Goal: Information Seeking & Learning: Learn about a topic

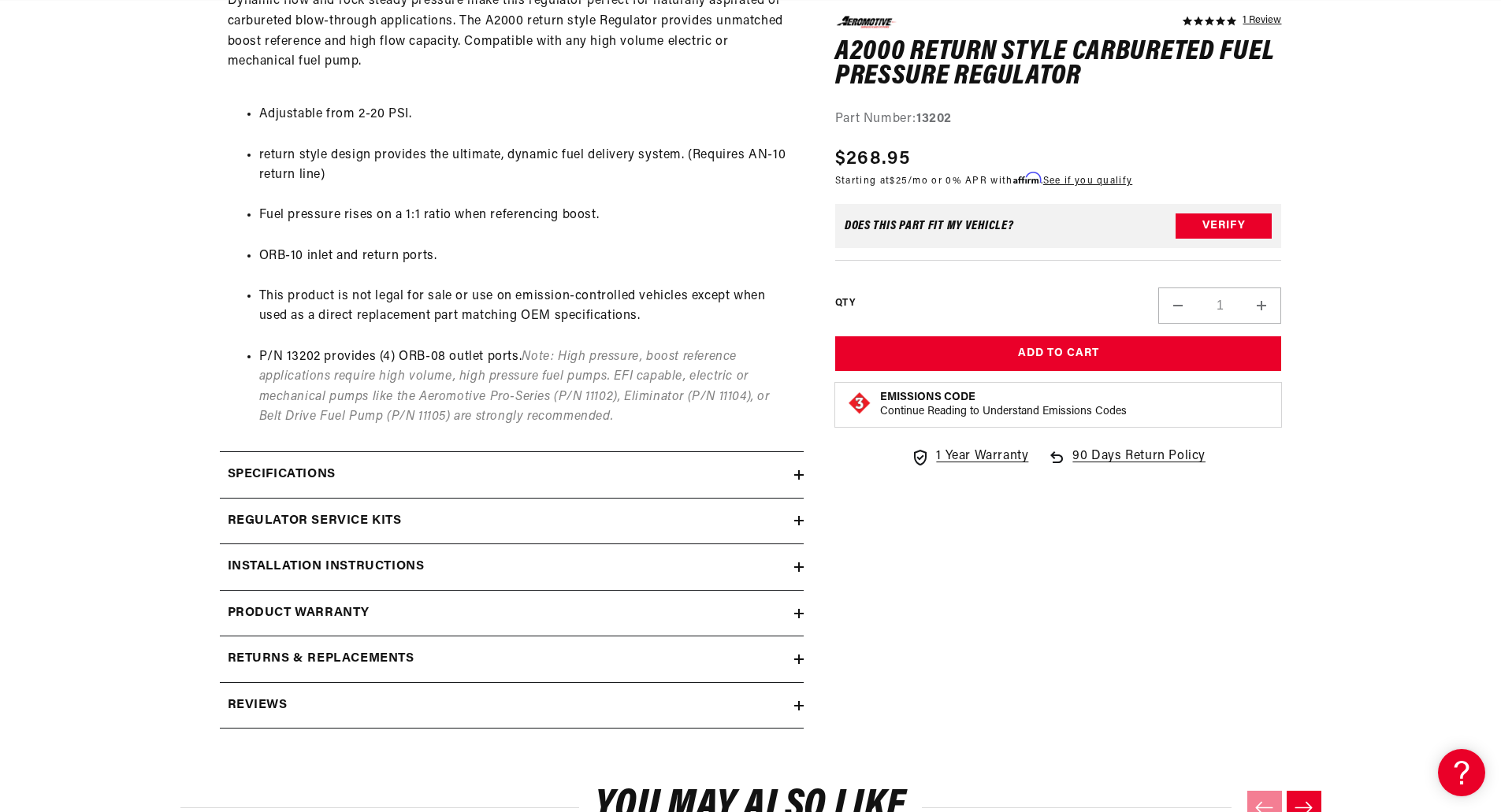
scroll to position [945, 0]
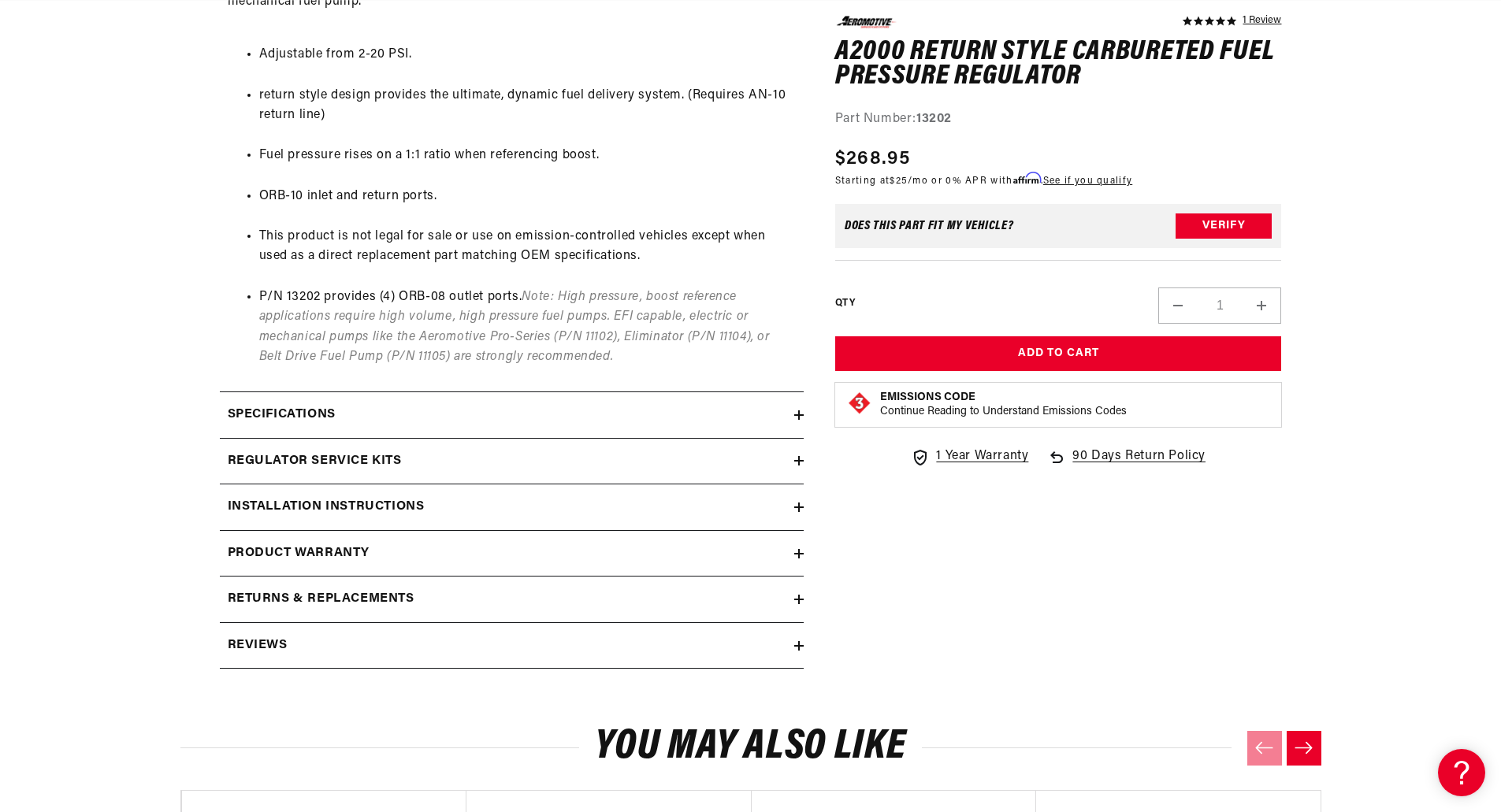
click at [329, 405] on h2 "Specifications" at bounding box center [281, 415] width 108 height 21
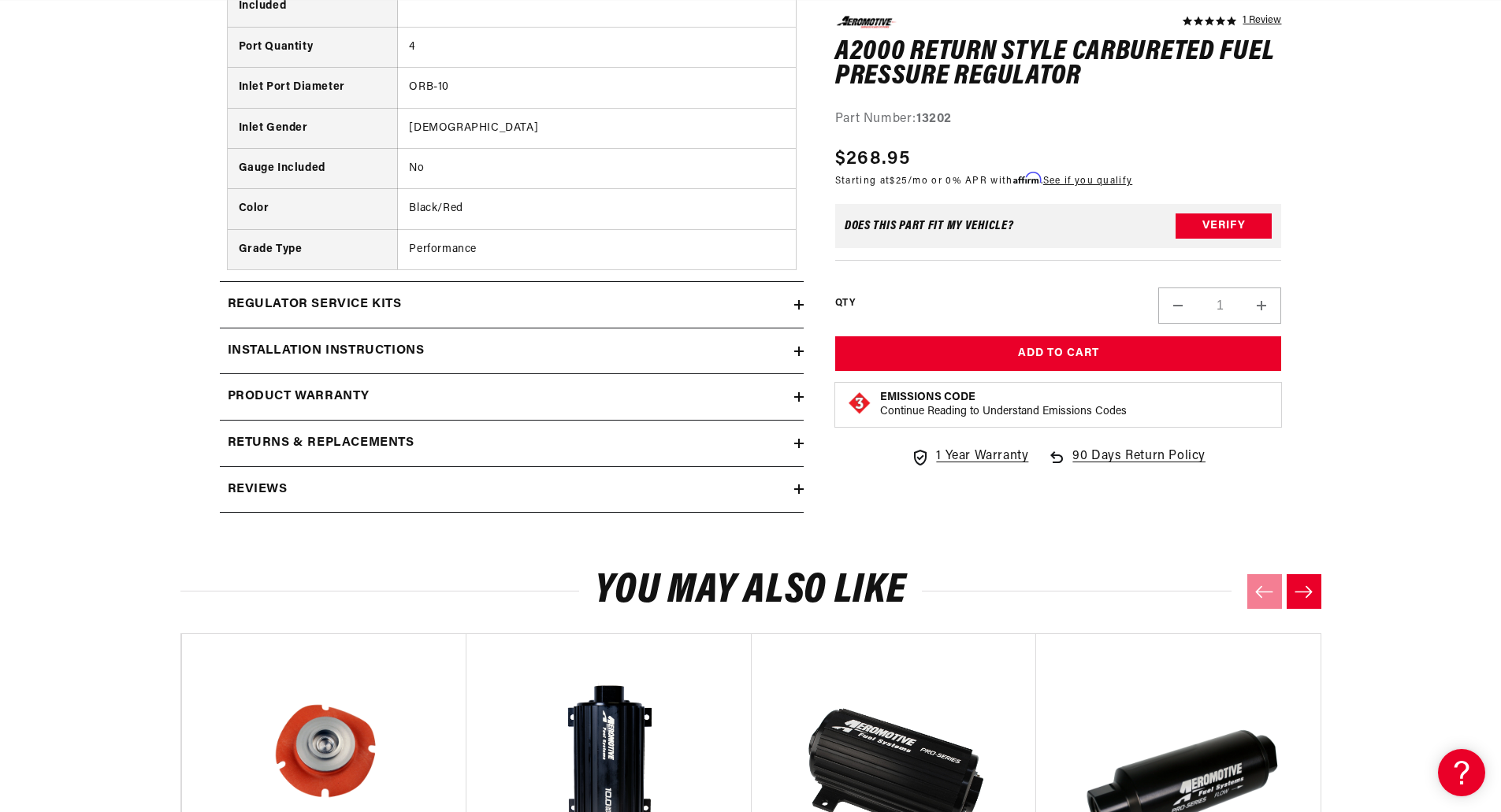
scroll to position [0, 0]
click at [341, 313] on h2 "Regulator Service Kits" at bounding box center [315, 305] width 174 height 21
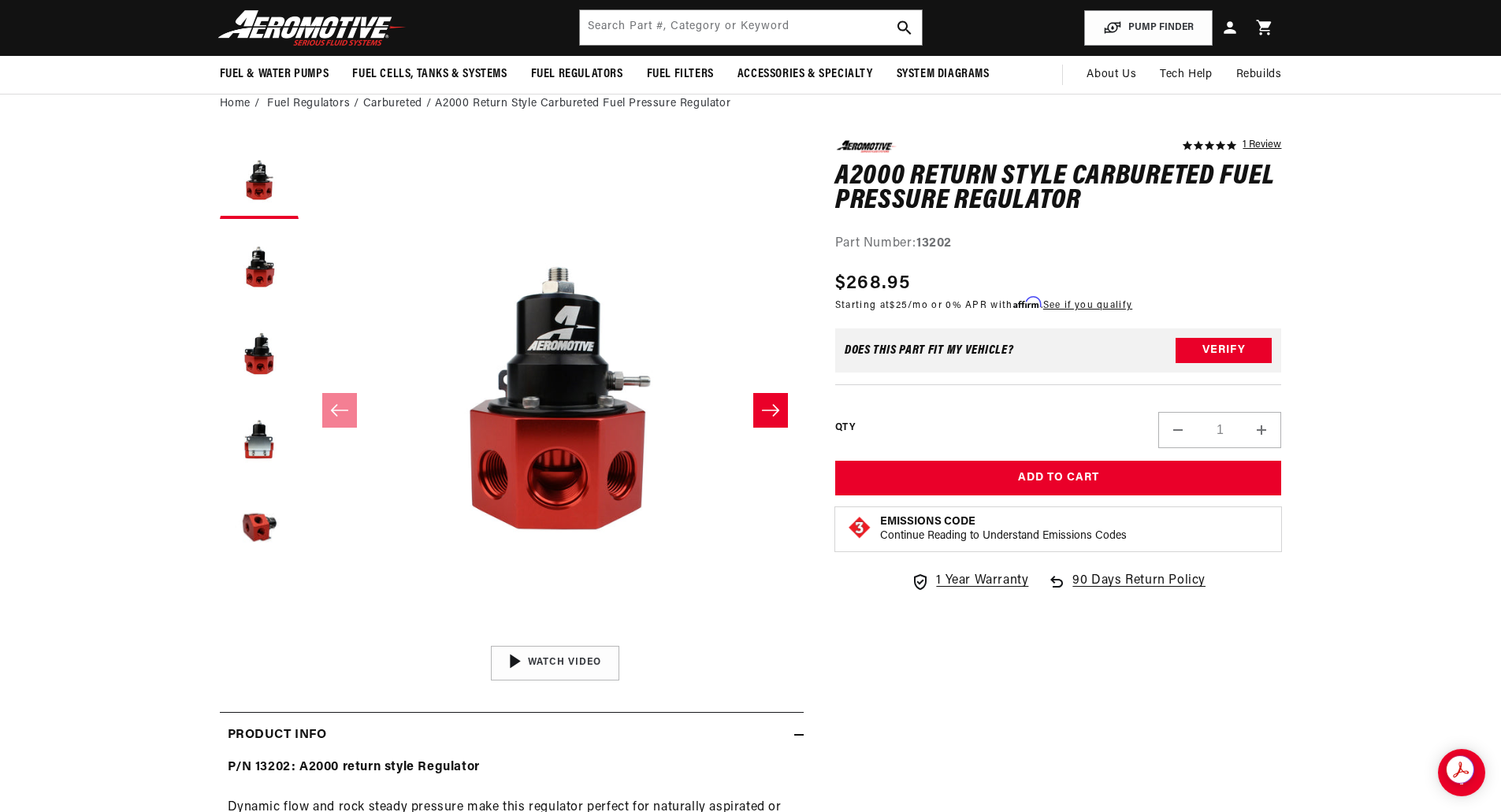
click at [766, 420] on button "Slide right" at bounding box center [770, 410] width 34 height 34
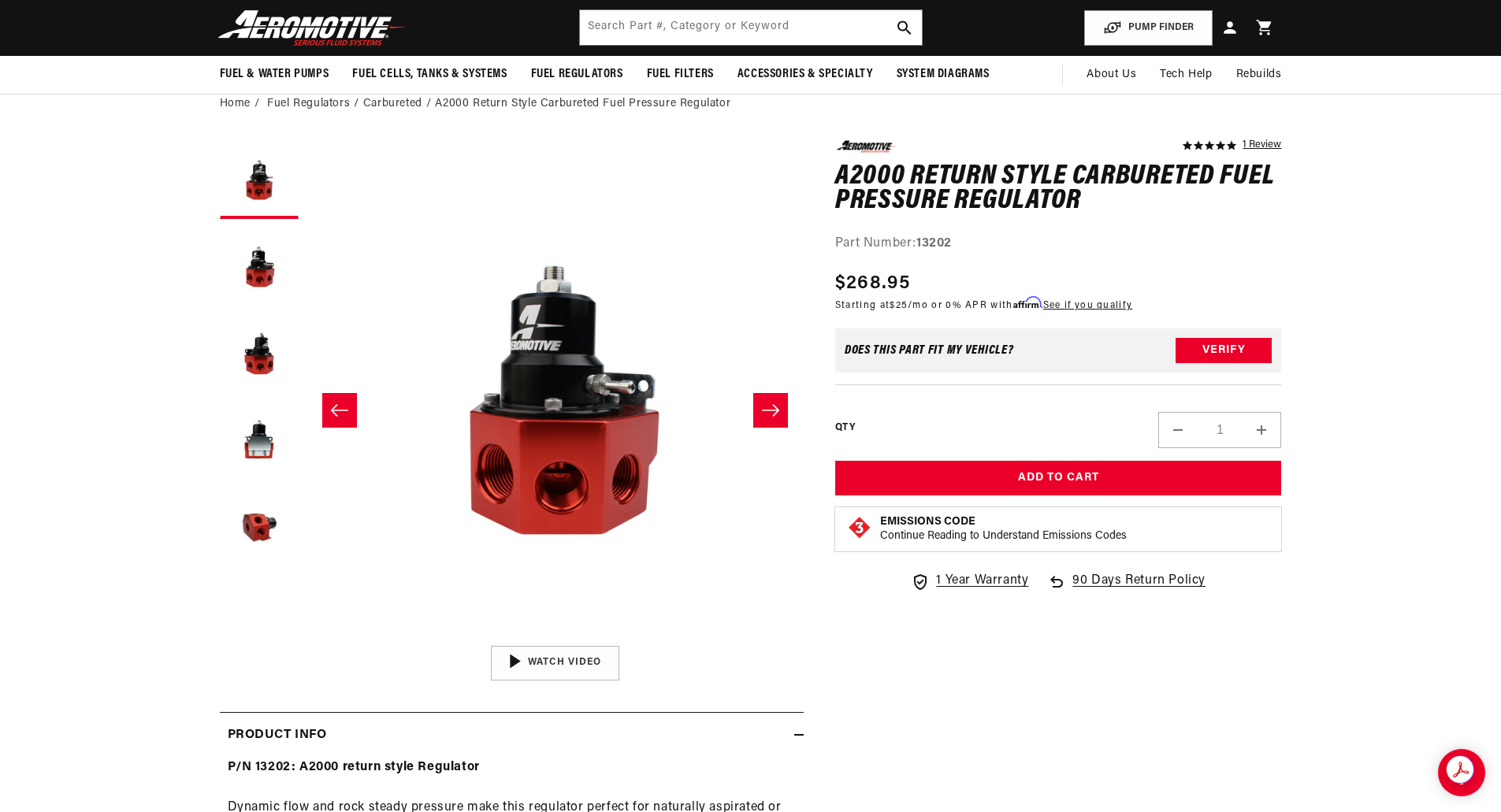
click at [766, 420] on button "Slide right" at bounding box center [770, 410] width 34 height 34
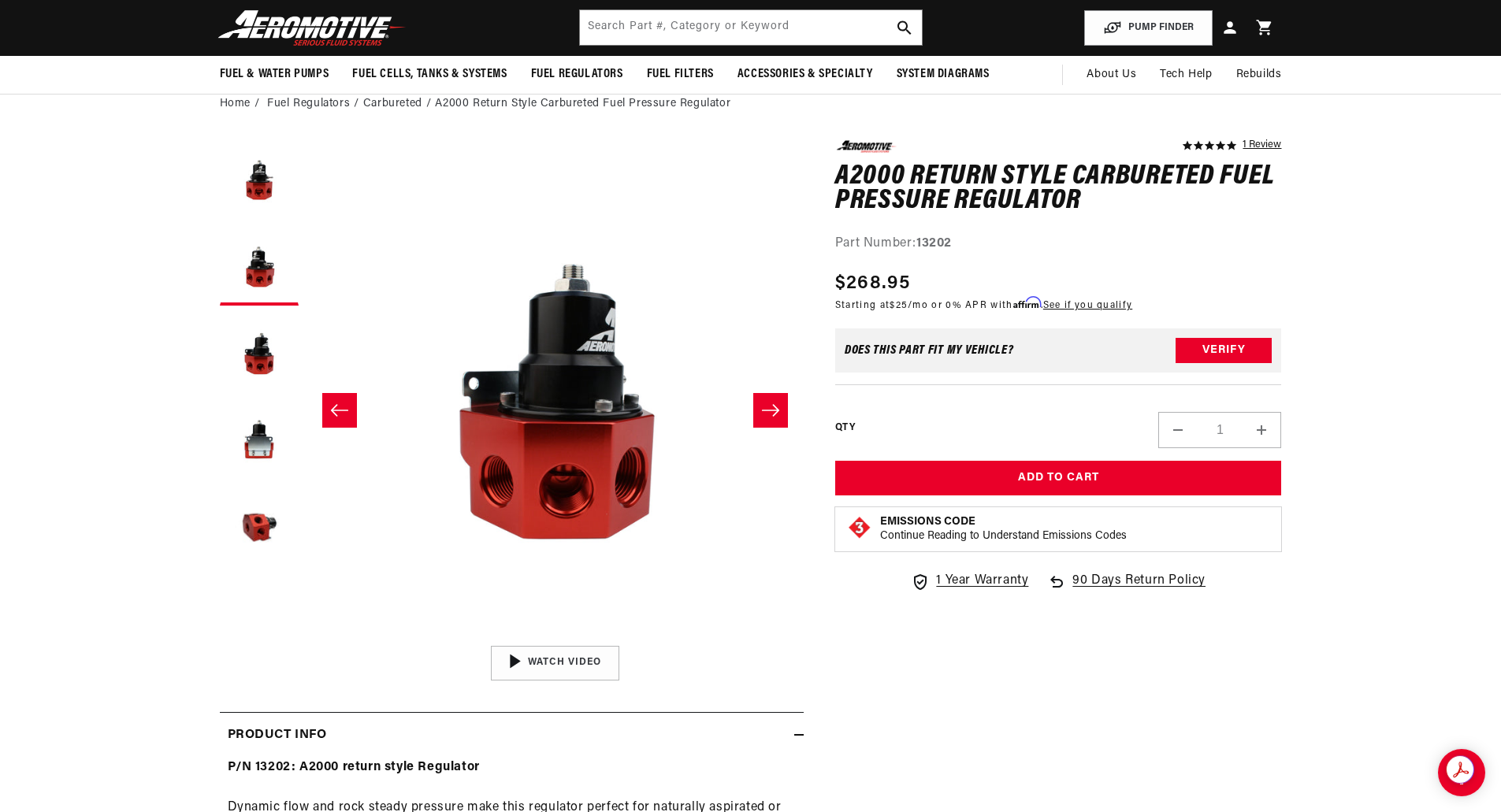
click at [766, 420] on button "Slide right" at bounding box center [770, 410] width 34 height 34
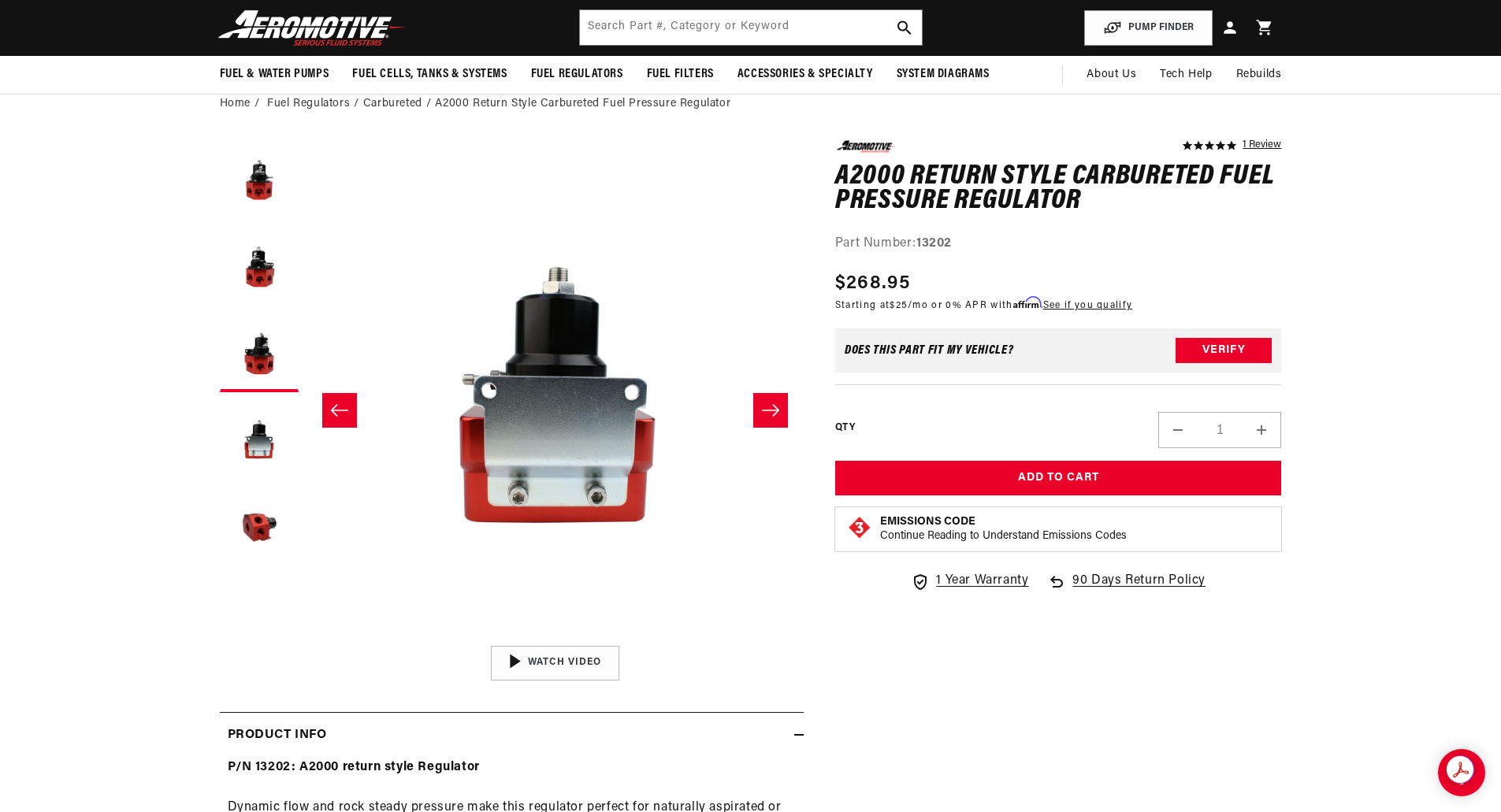
click at [766, 419] on button "Slide right" at bounding box center [770, 410] width 34 height 34
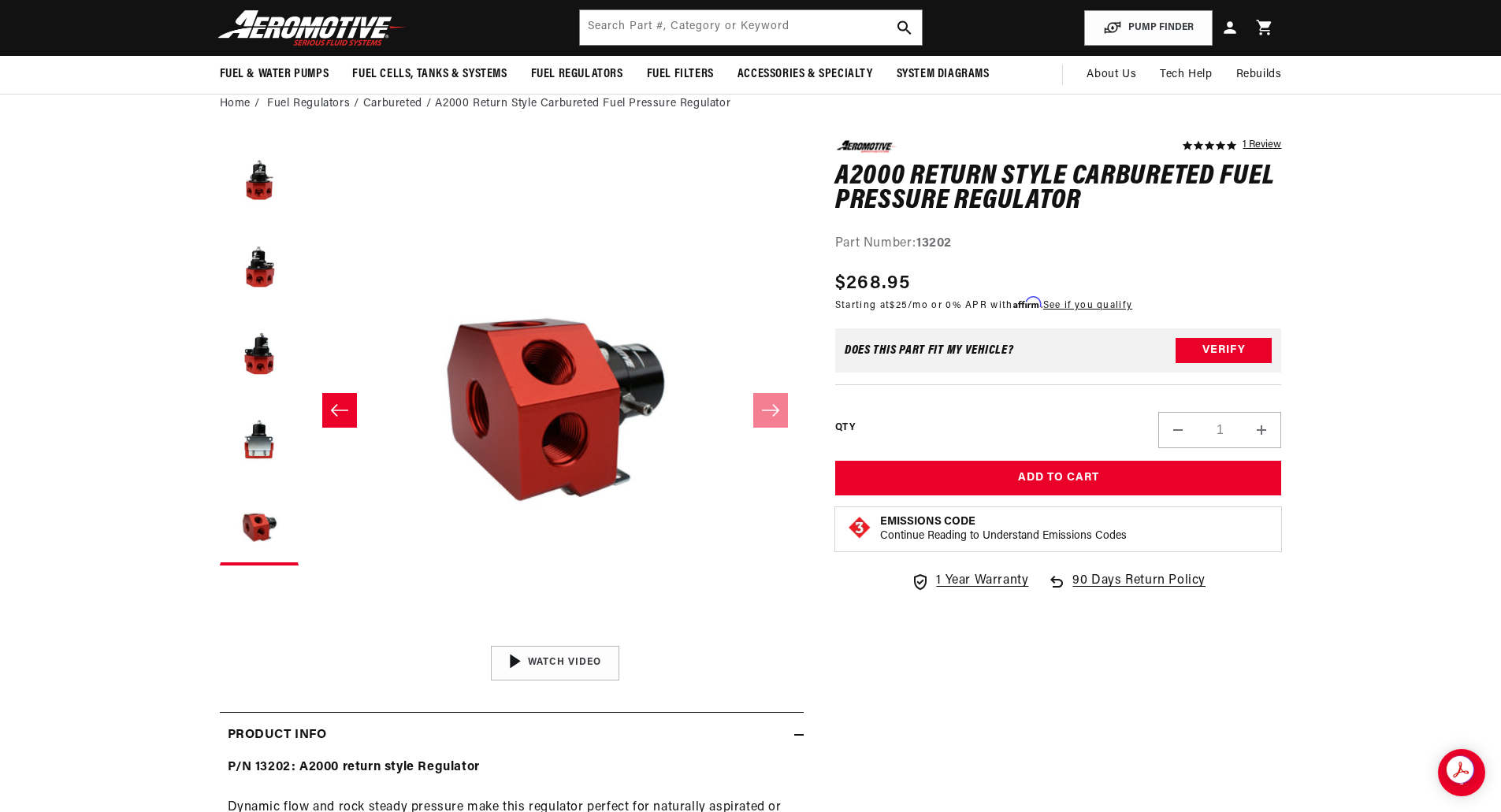
scroll to position [0, 623]
click at [349, 417] on button "Slide left" at bounding box center [340, 410] width 34 height 34
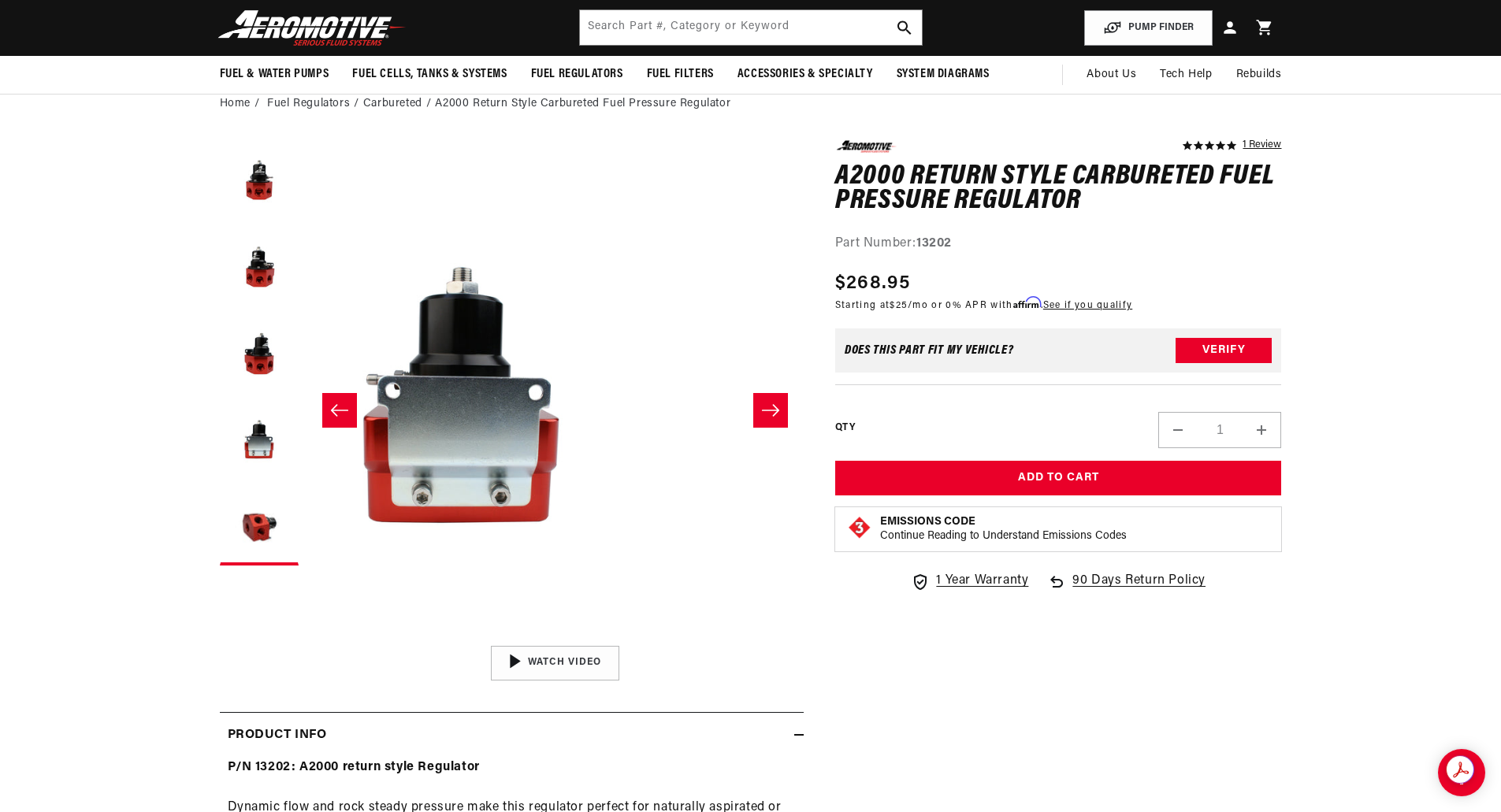
click at [349, 416] on button "Slide left" at bounding box center [340, 410] width 34 height 34
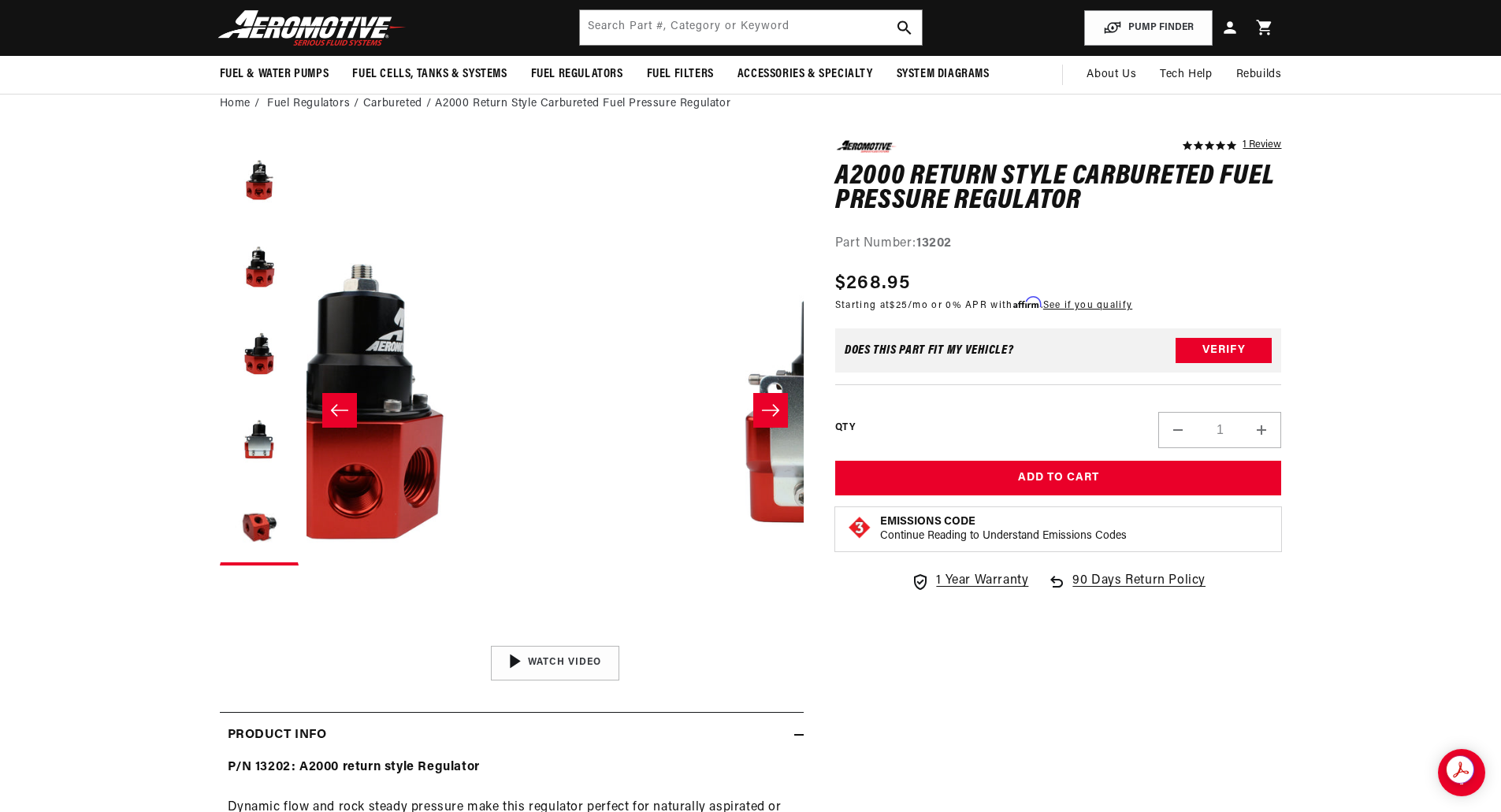
click at [349, 416] on button "Slide left" at bounding box center [340, 410] width 34 height 34
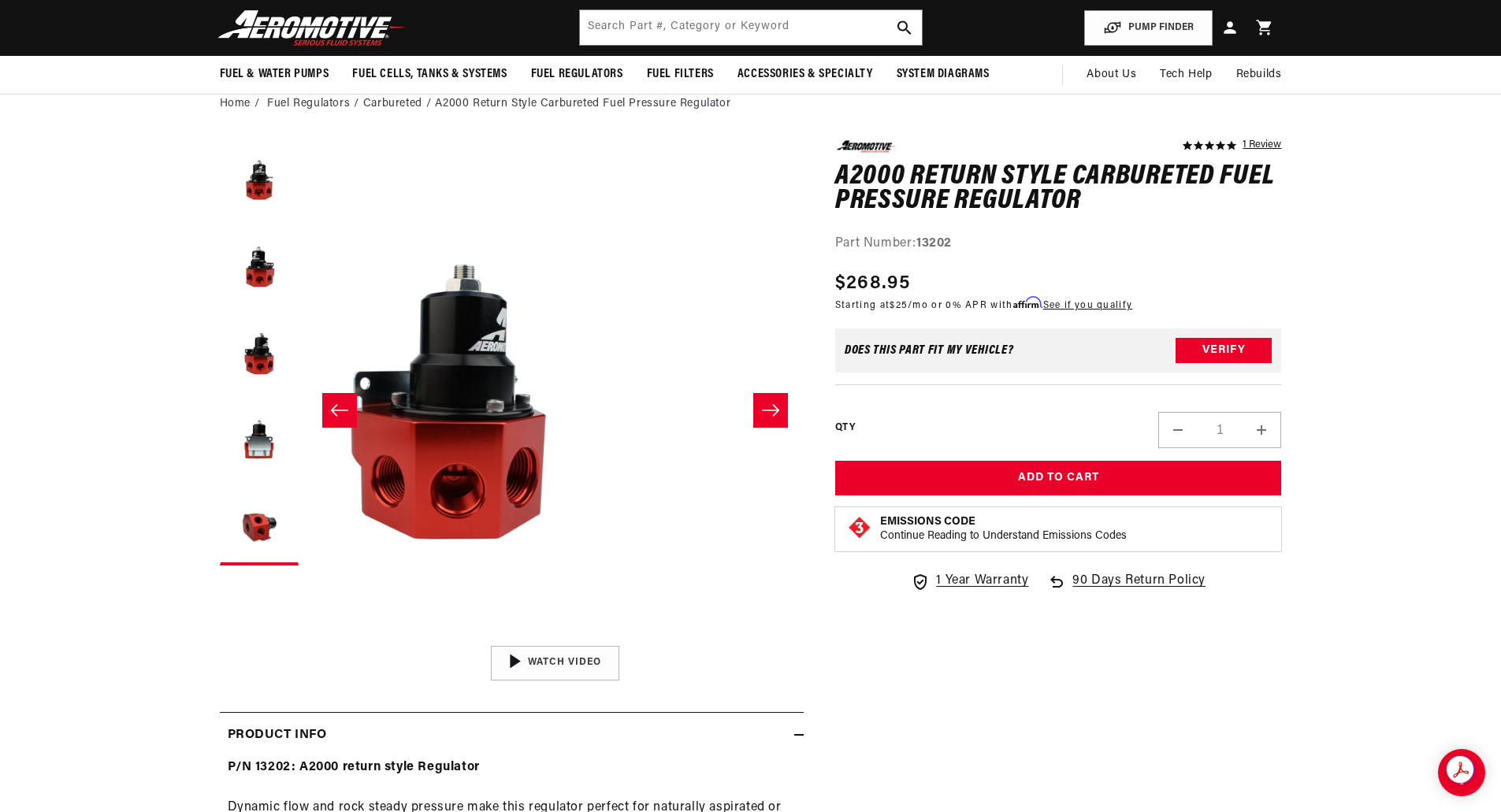
click at [349, 416] on button "Slide left" at bounding box center [340, 410] width 34 height 34
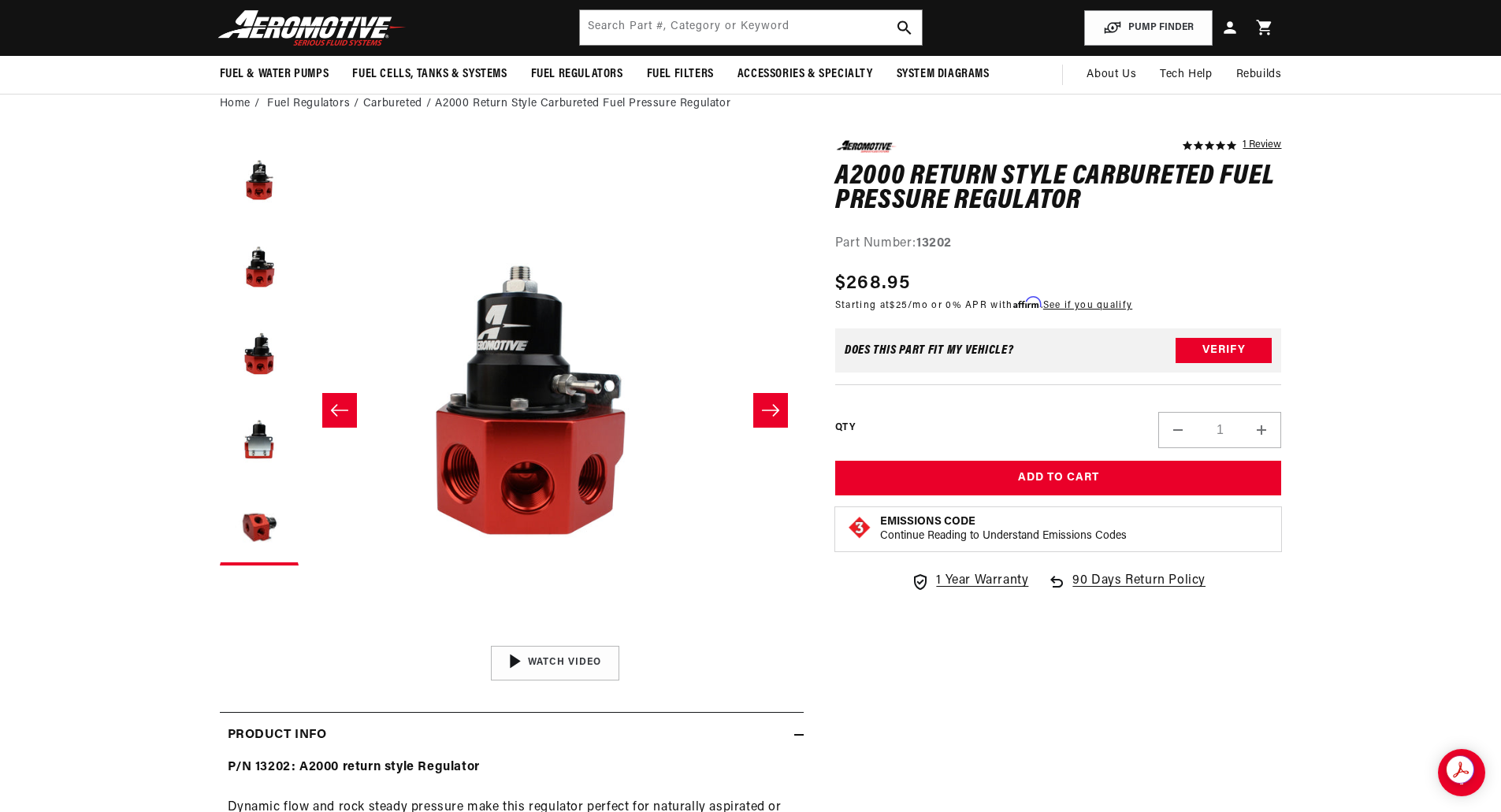
click at [349, 416] on button "Slide left" at bounding box center [340, 410] width 34 height 34
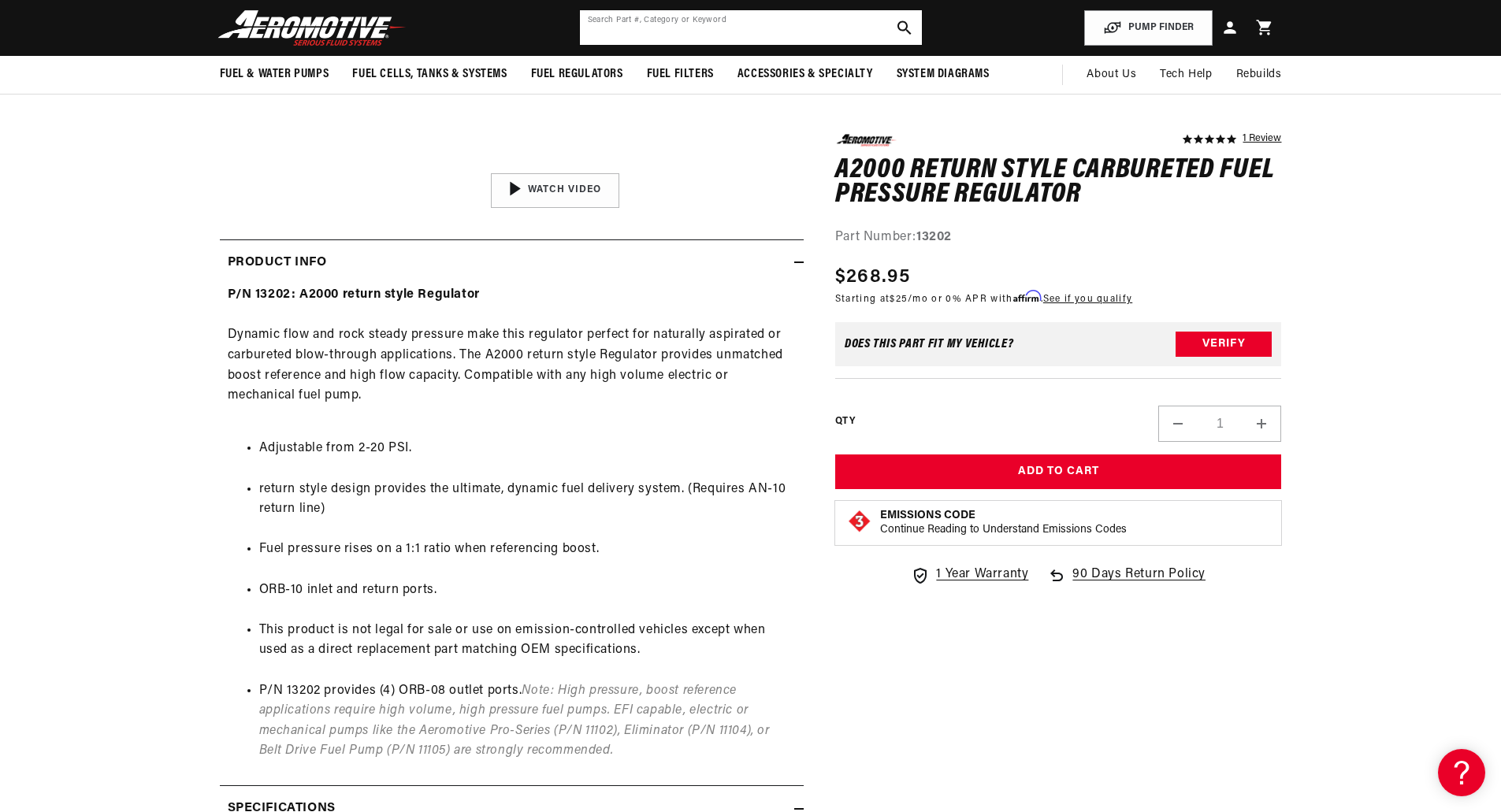
click at [818, 25] on input "text" at bounding box center [750, 28] width 342 height 34
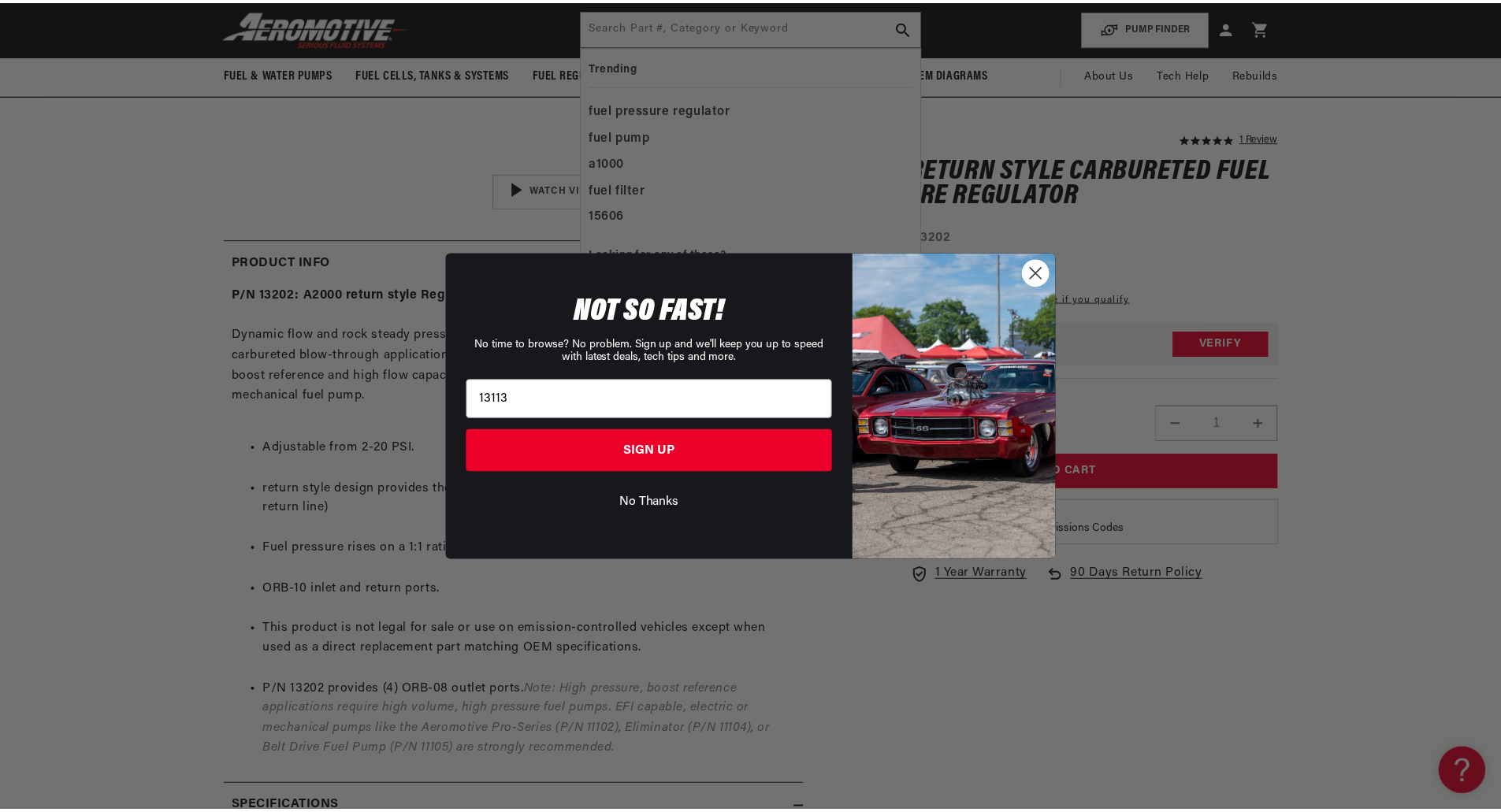
scroll to position [0, 0]
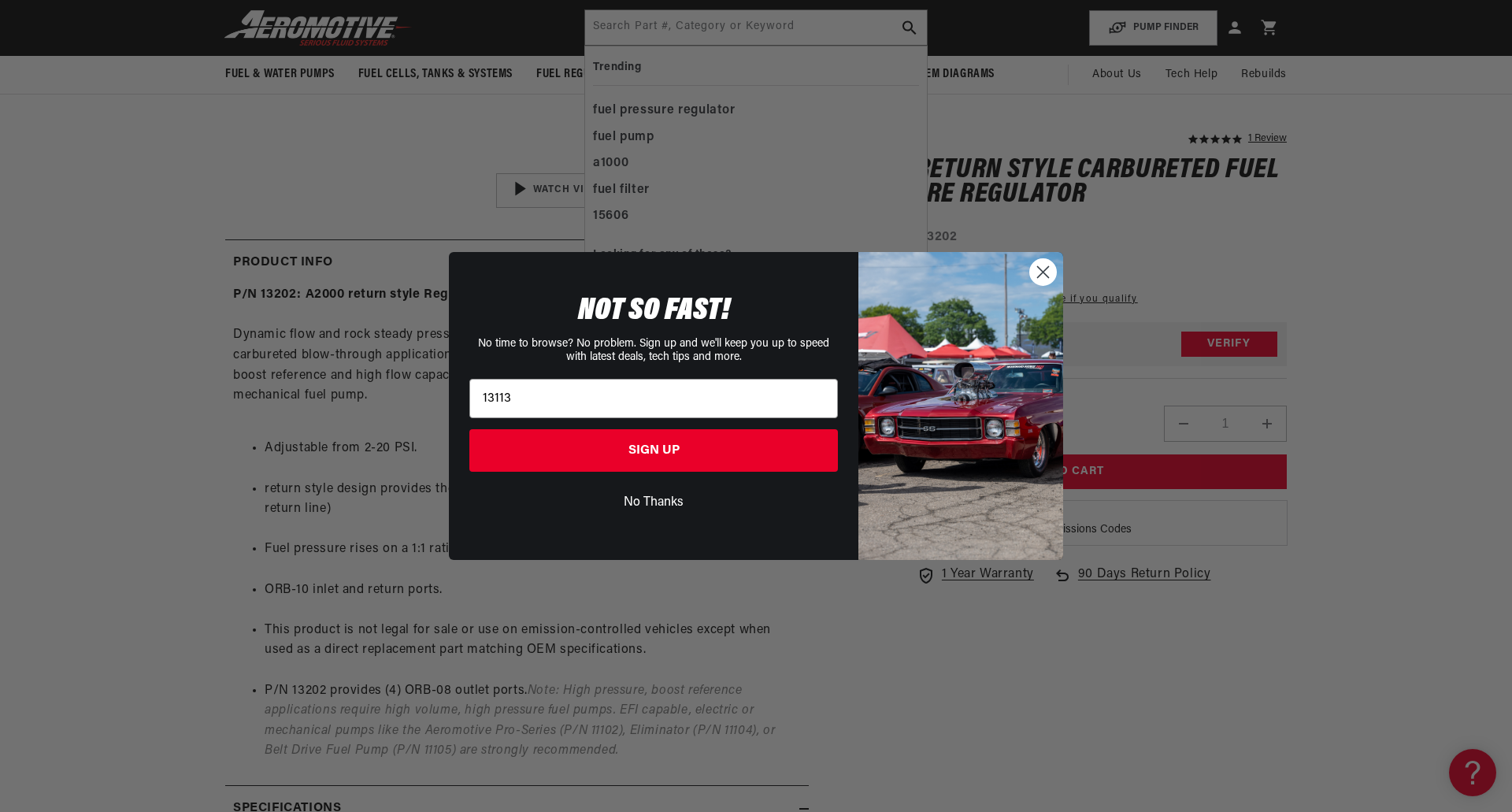
type input "13113"
click input "Submit" at bounding box center [0, 0] width 0 height 0
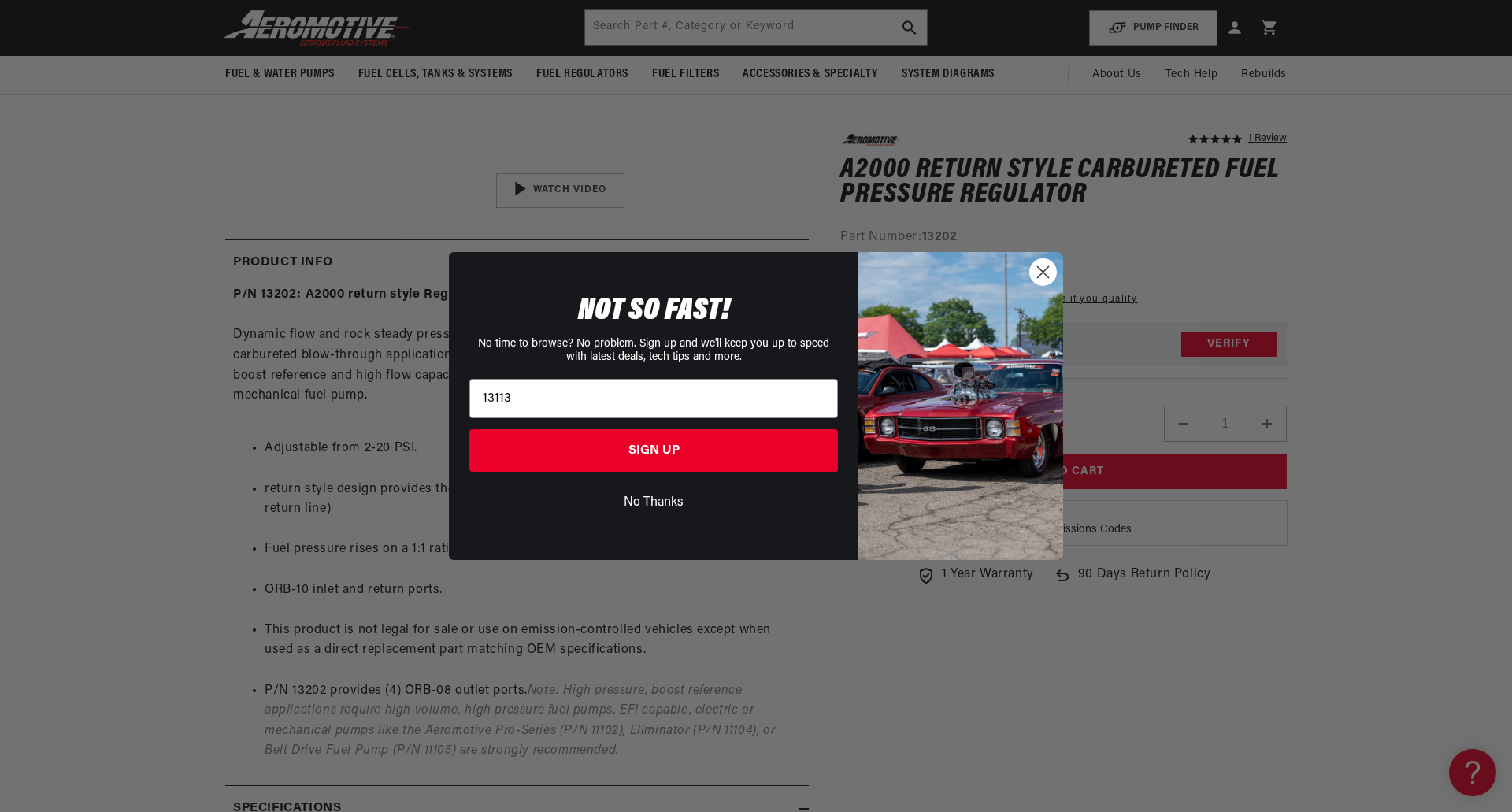
click at [1054, 263] on icon "Close dialog" at bounding box center [1043, 272] width 28 height 28
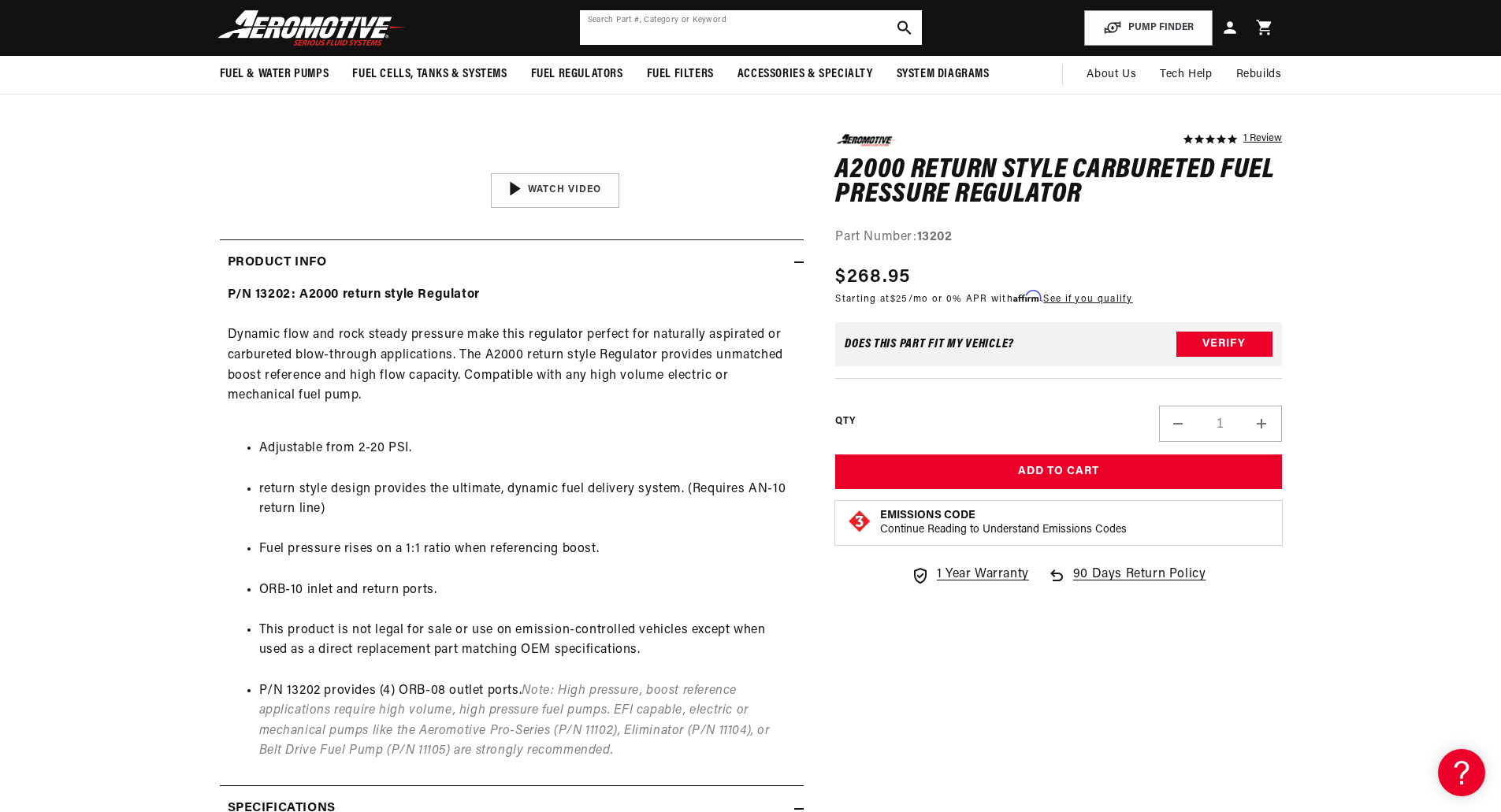
click at [754, 28] on input "text" at bounding box center [750, 28] width 342 height 34
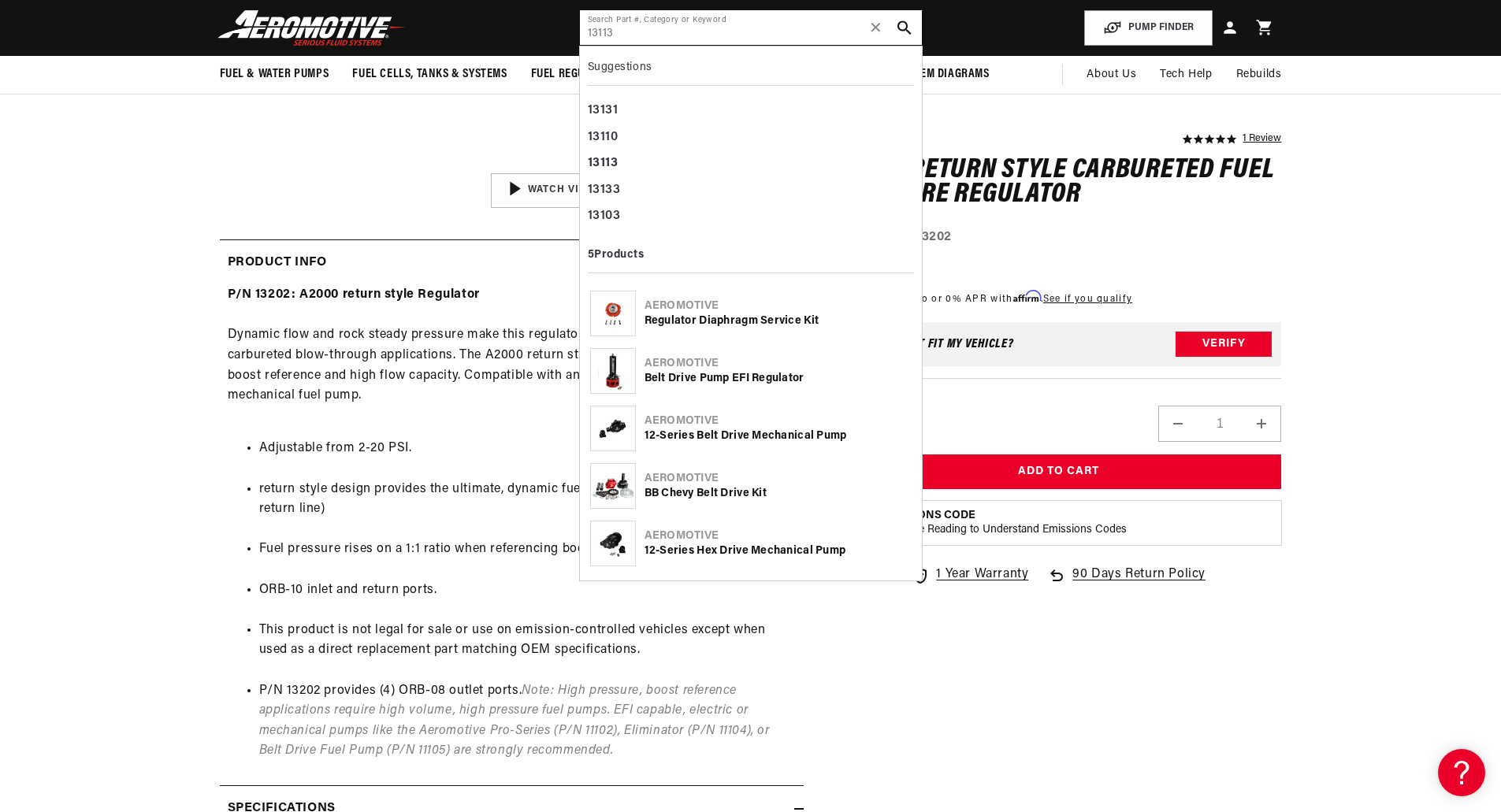
type input "13113"
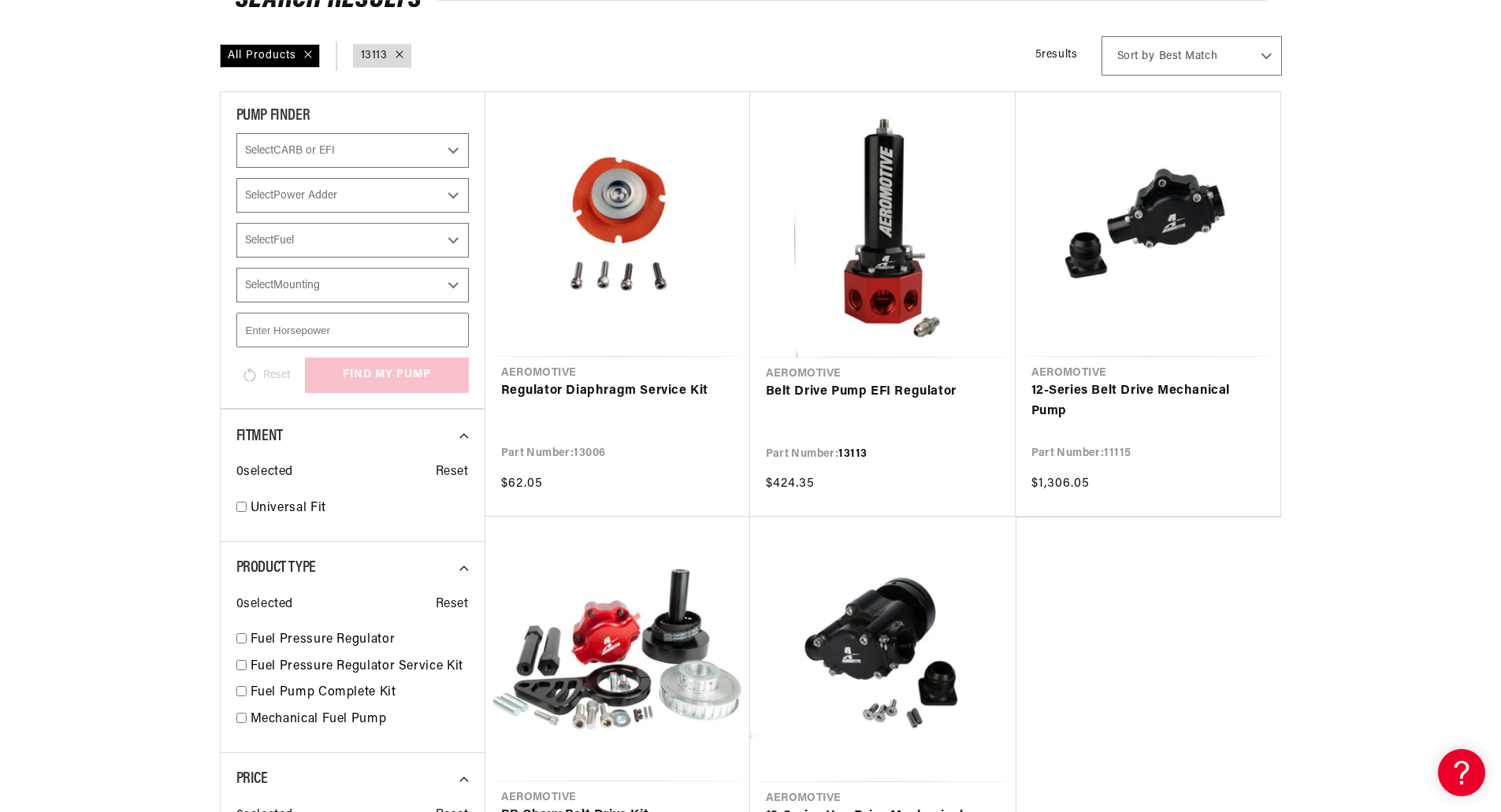
scroll to position [78, 0]
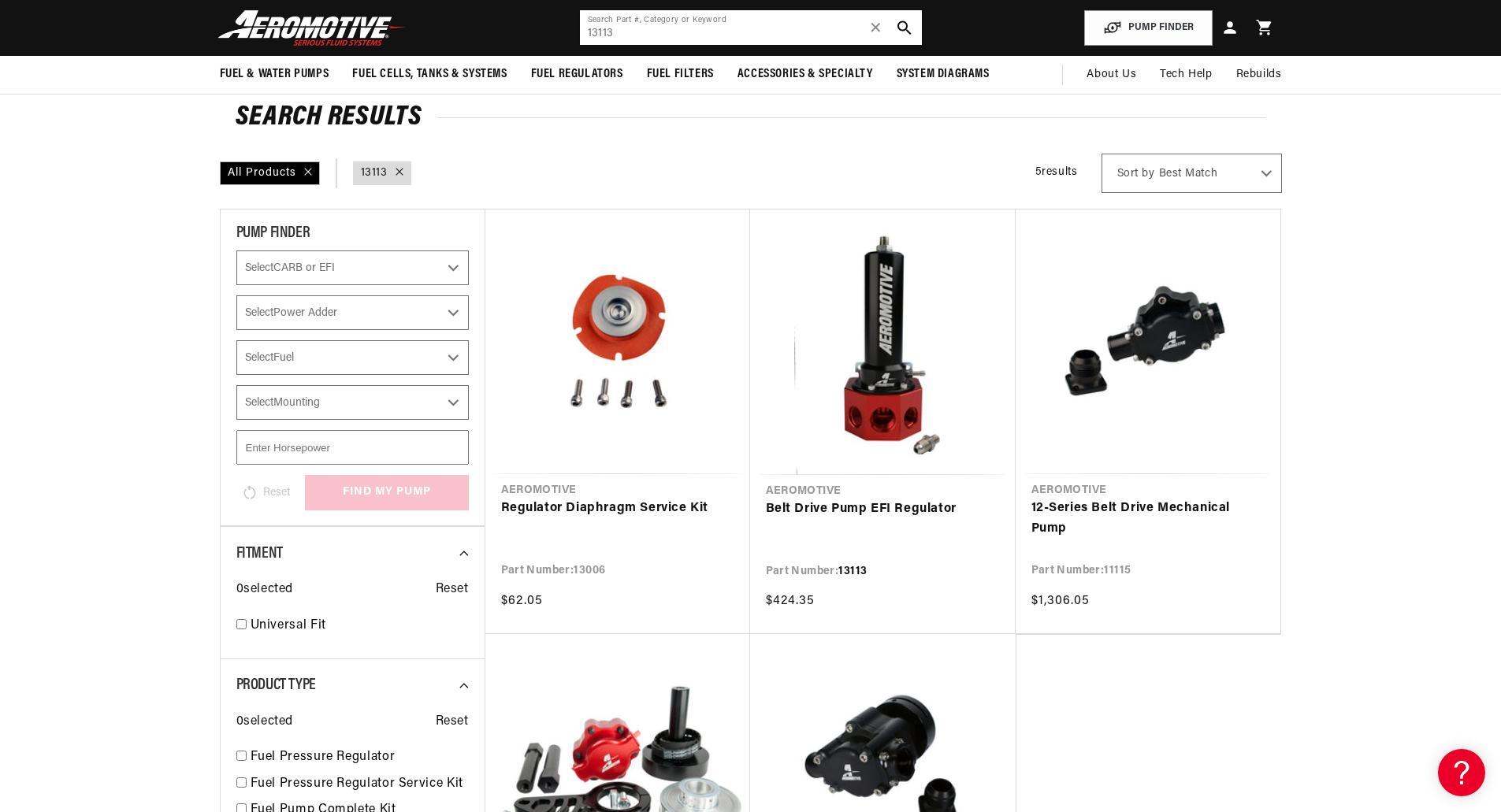
click at [714, 29] on input "13113" at bounding box center [750, 28] width 342 height 34
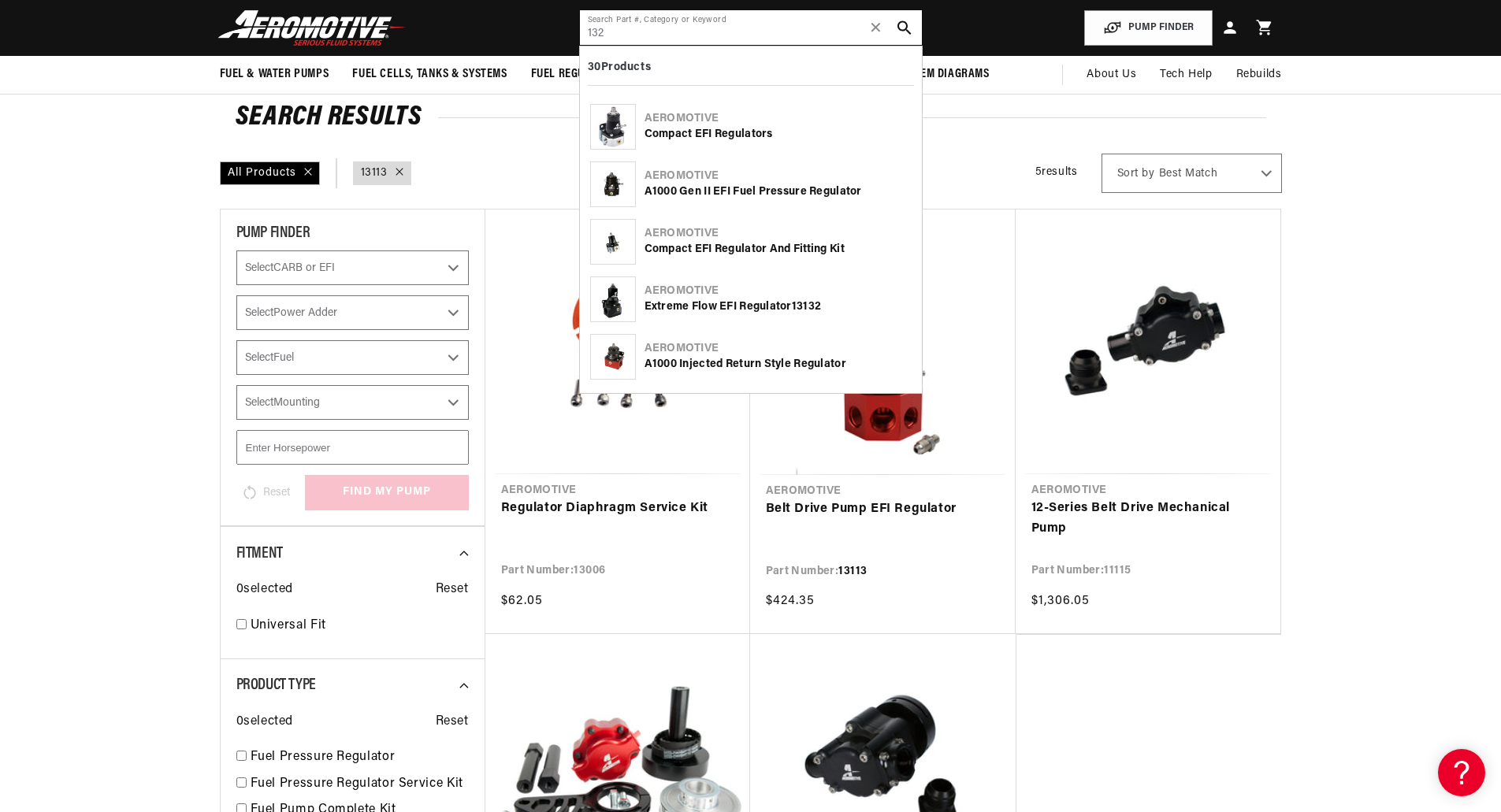
scroll to position [0, 0]
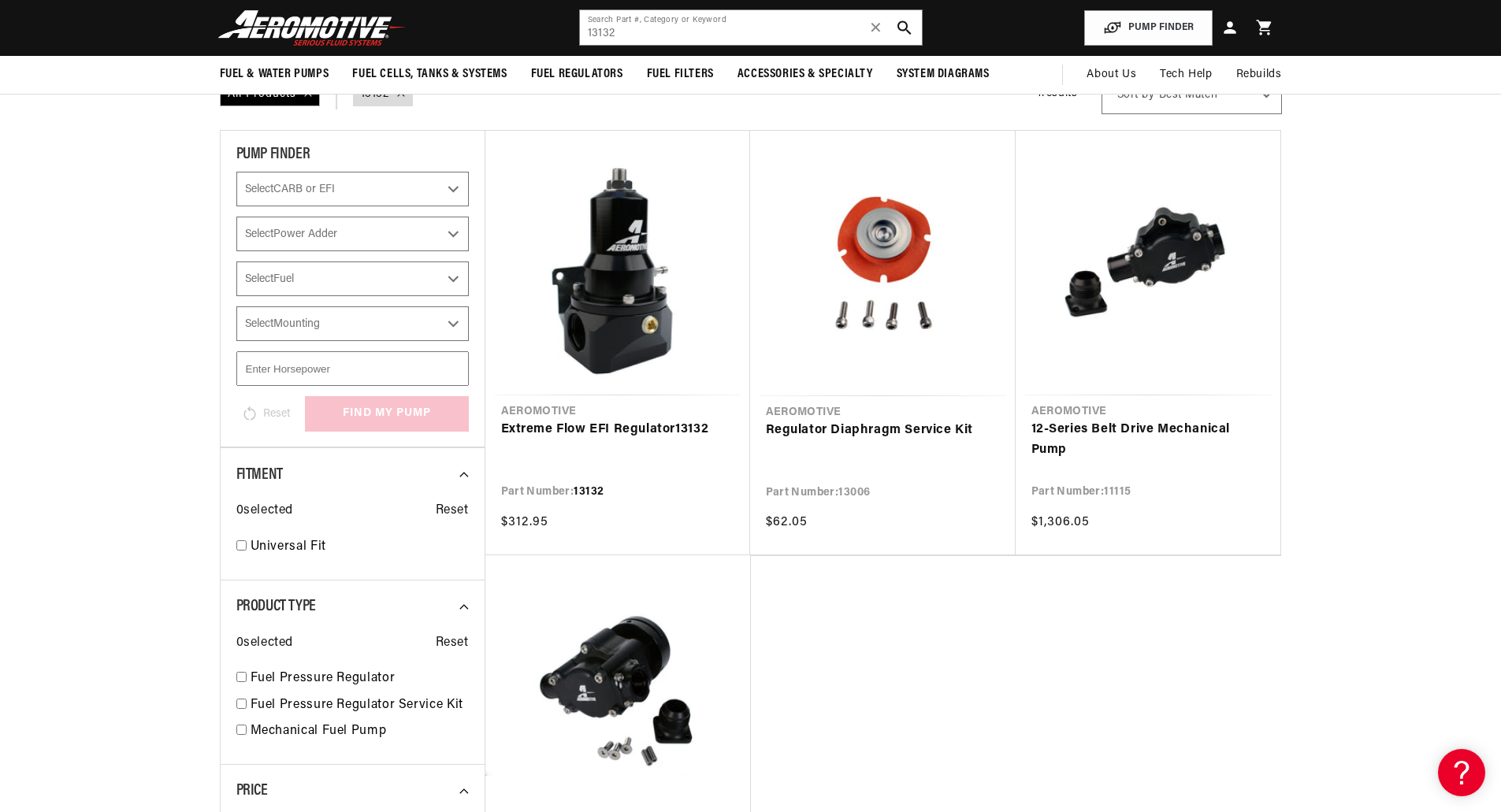
scroll to position [0, 623]
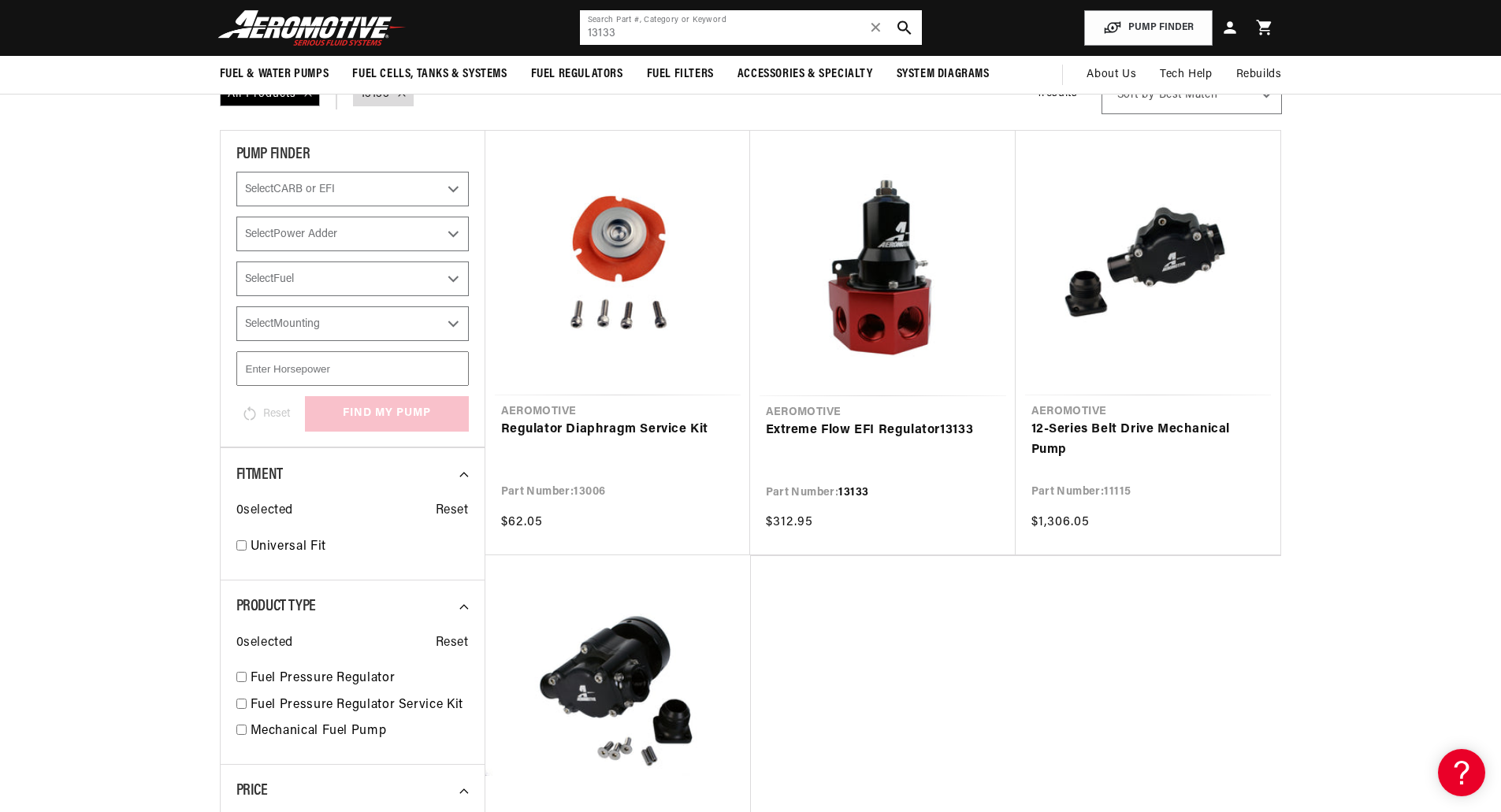
scroll to position [0, 623]
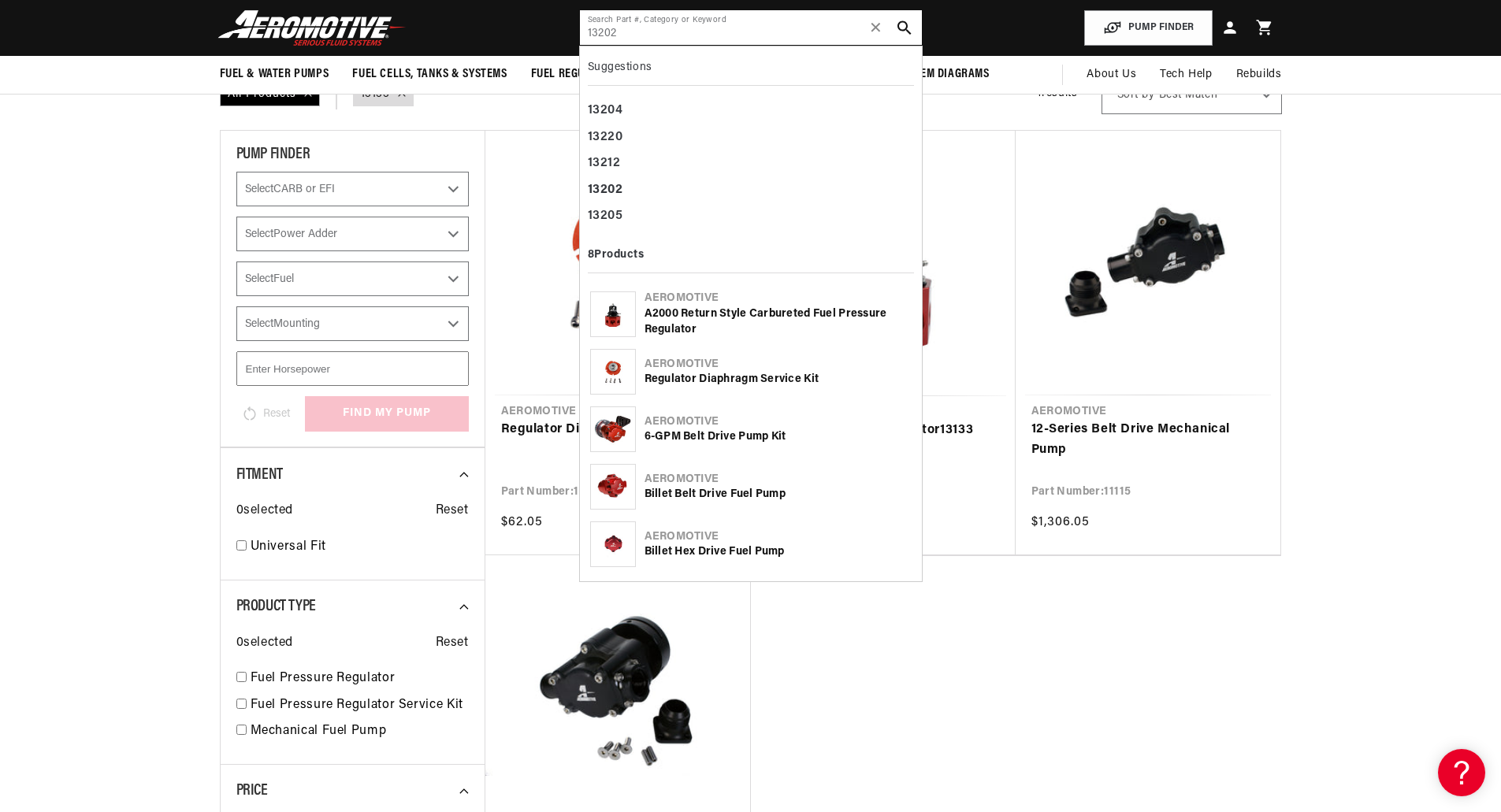
type input "13202"
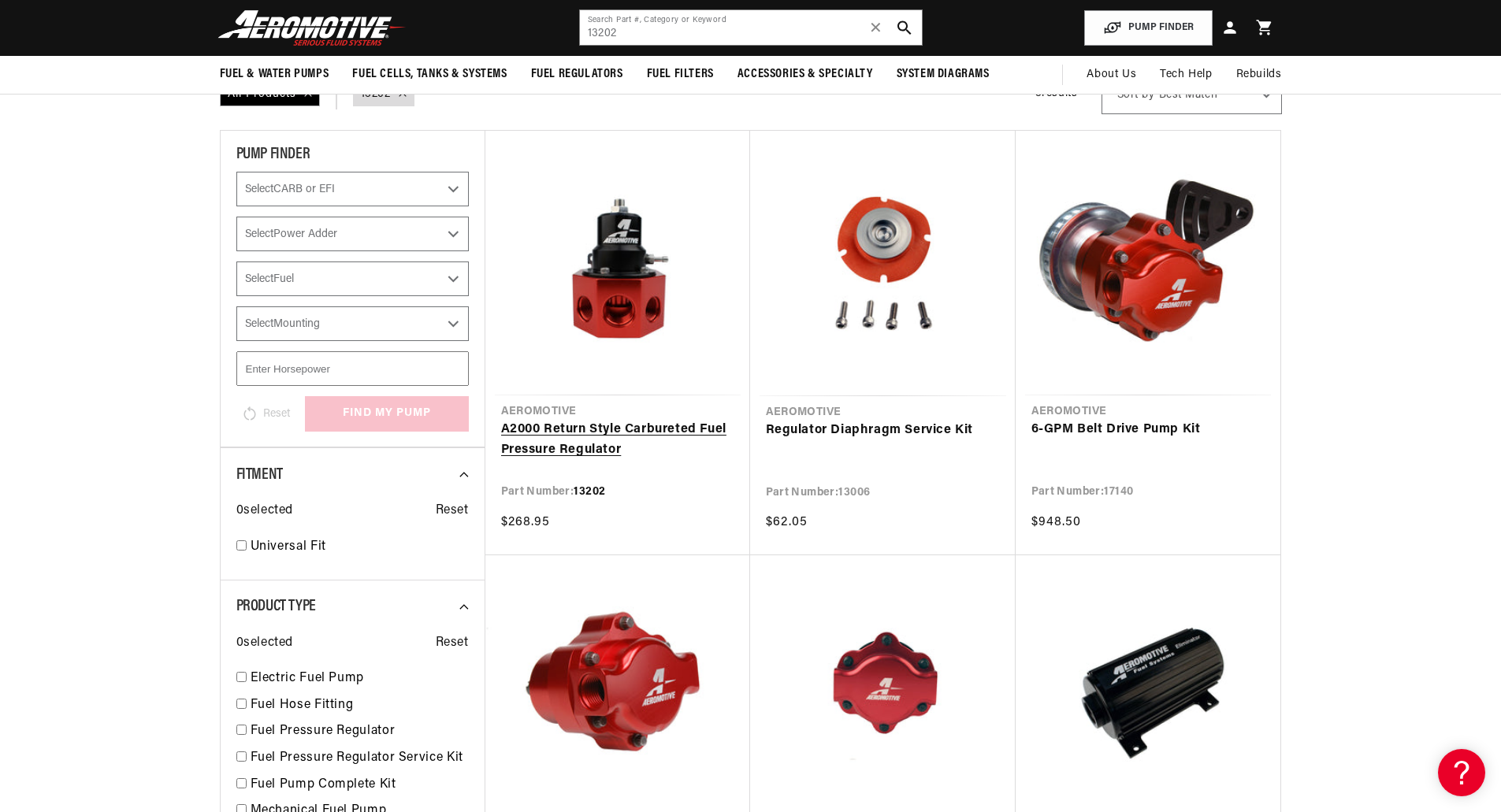
click at [626, 433] on link "A2000 Return Style Carbureted Fuel Pressure Regulator" at bounding box center [617, 440] width 233 height 41
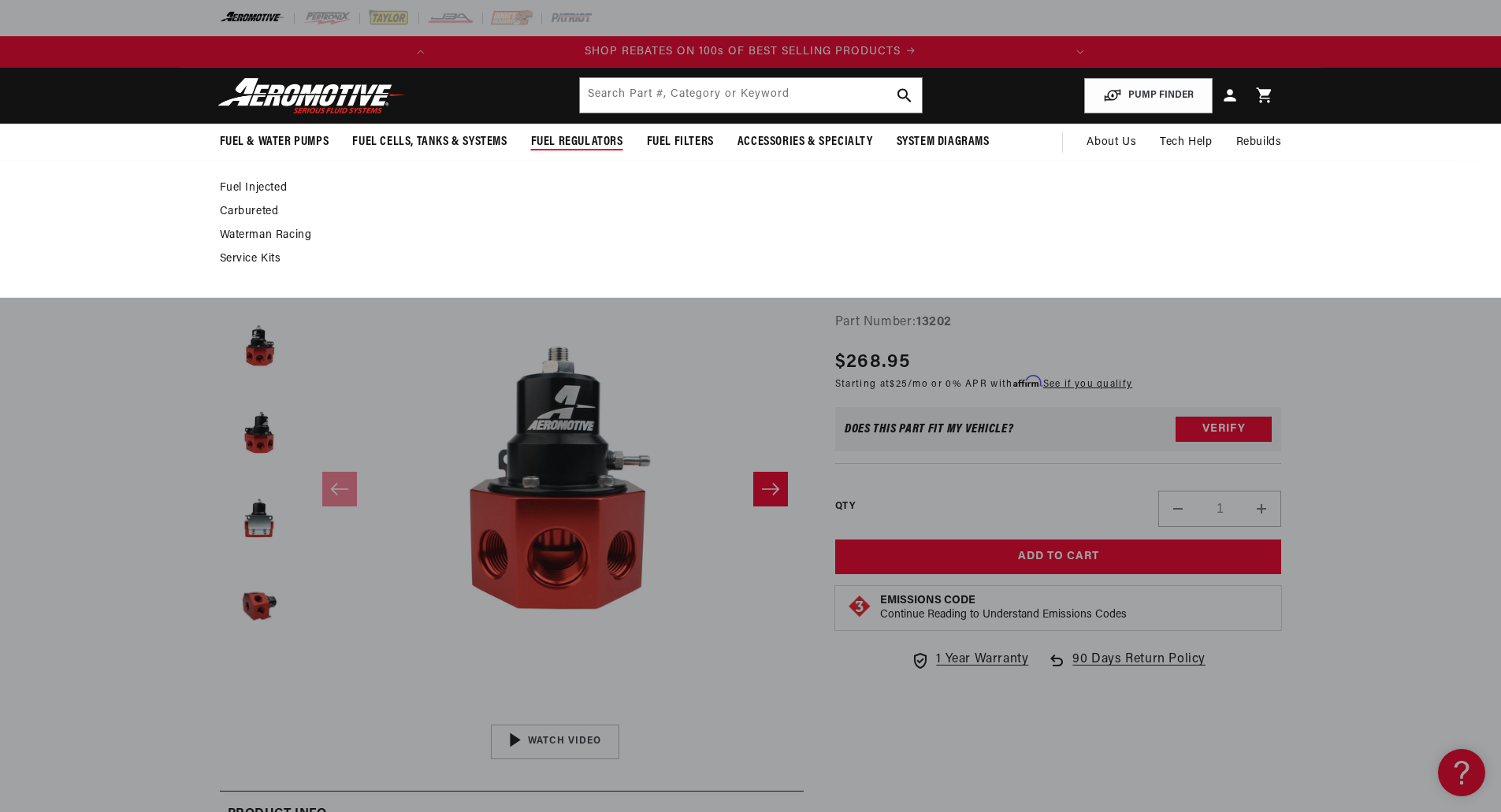
click at [253, 209] on link "Carbureted" at bounding box center [742, 212] width 1046 height 14
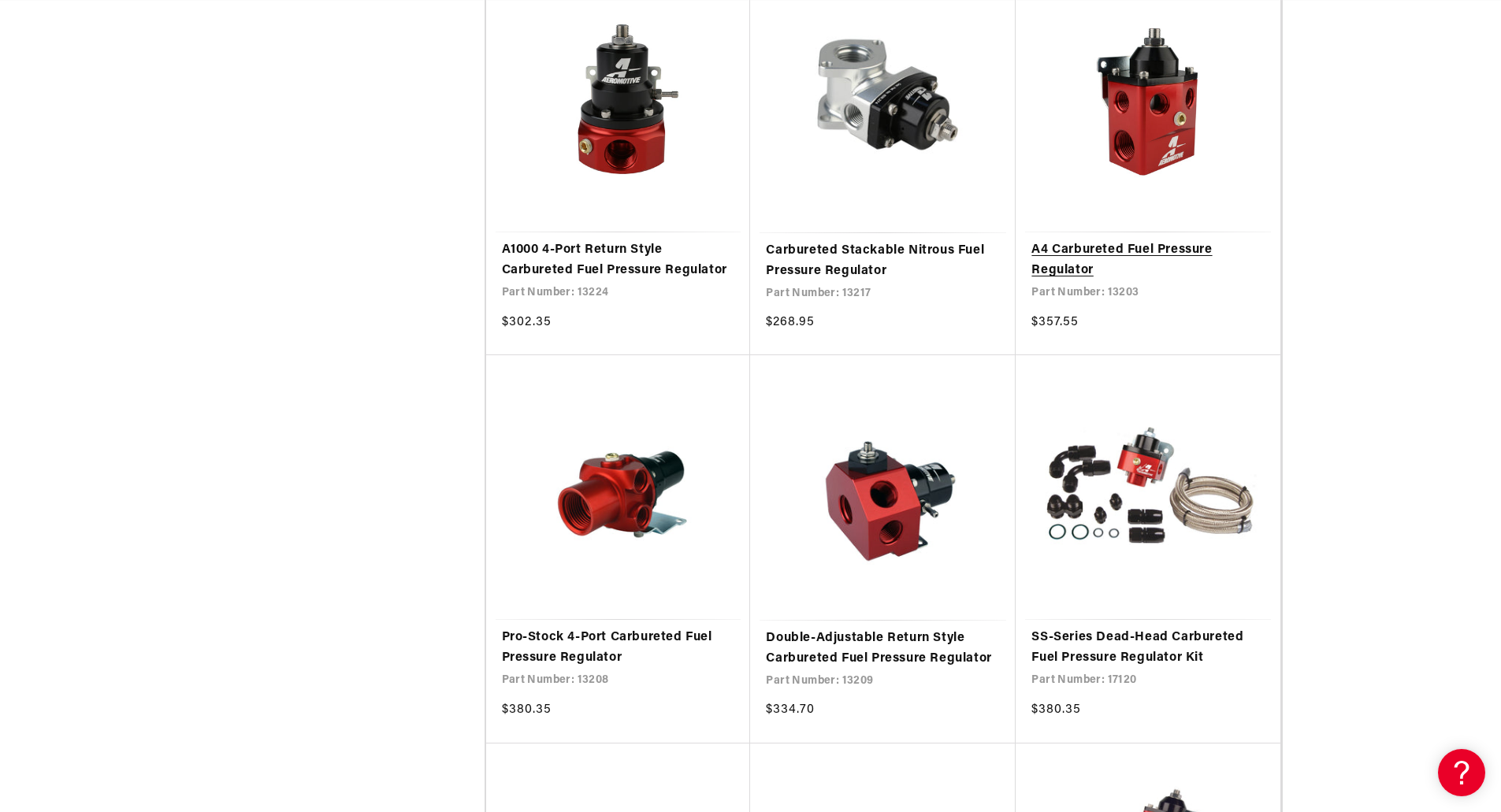
scroll to position [1654, 0]
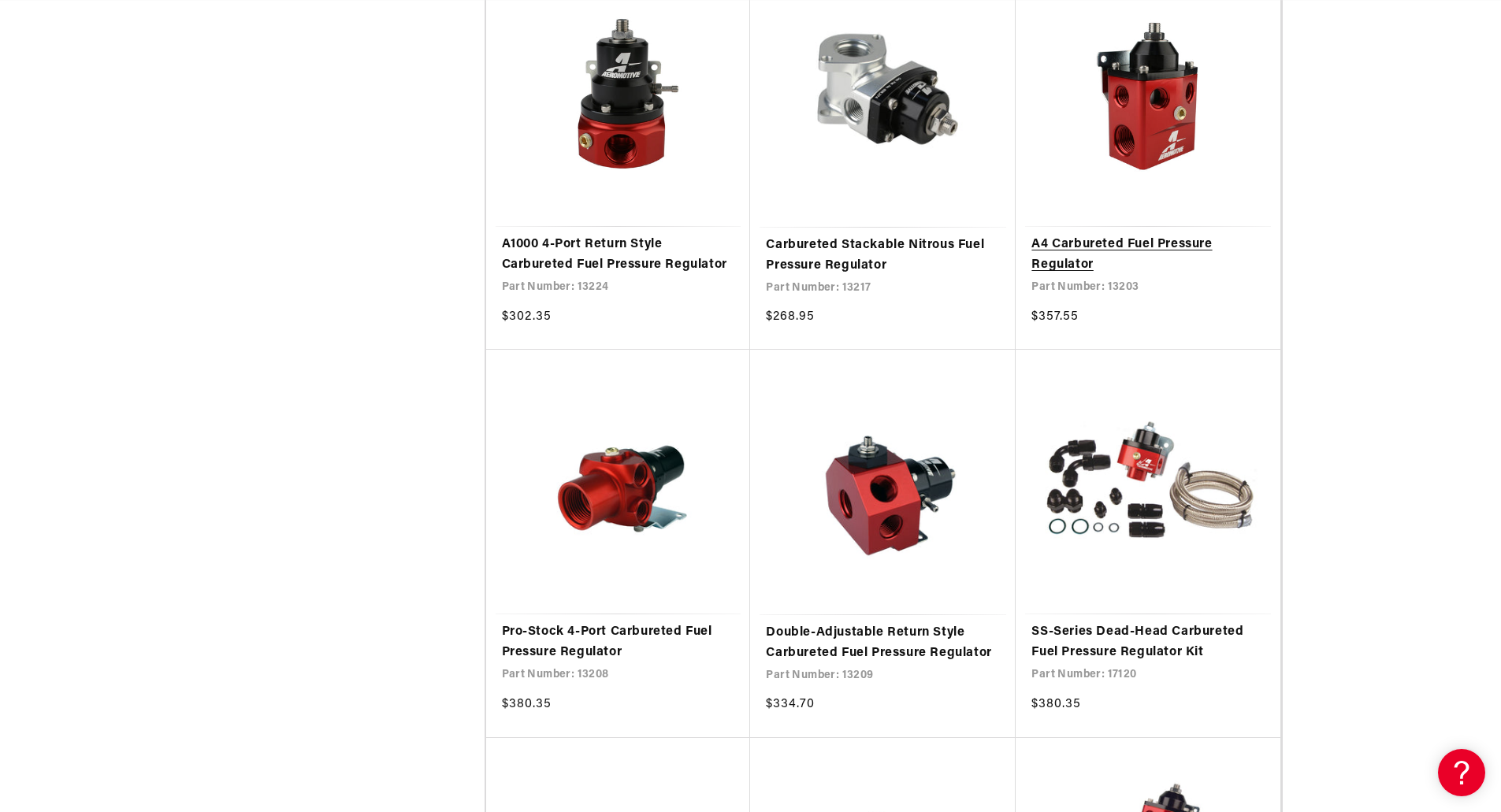
click at [1081, 251] on link "A4 Carbureted Fuel Pressure Regulator" at bounding box center [1148, 254] width 233 height 41
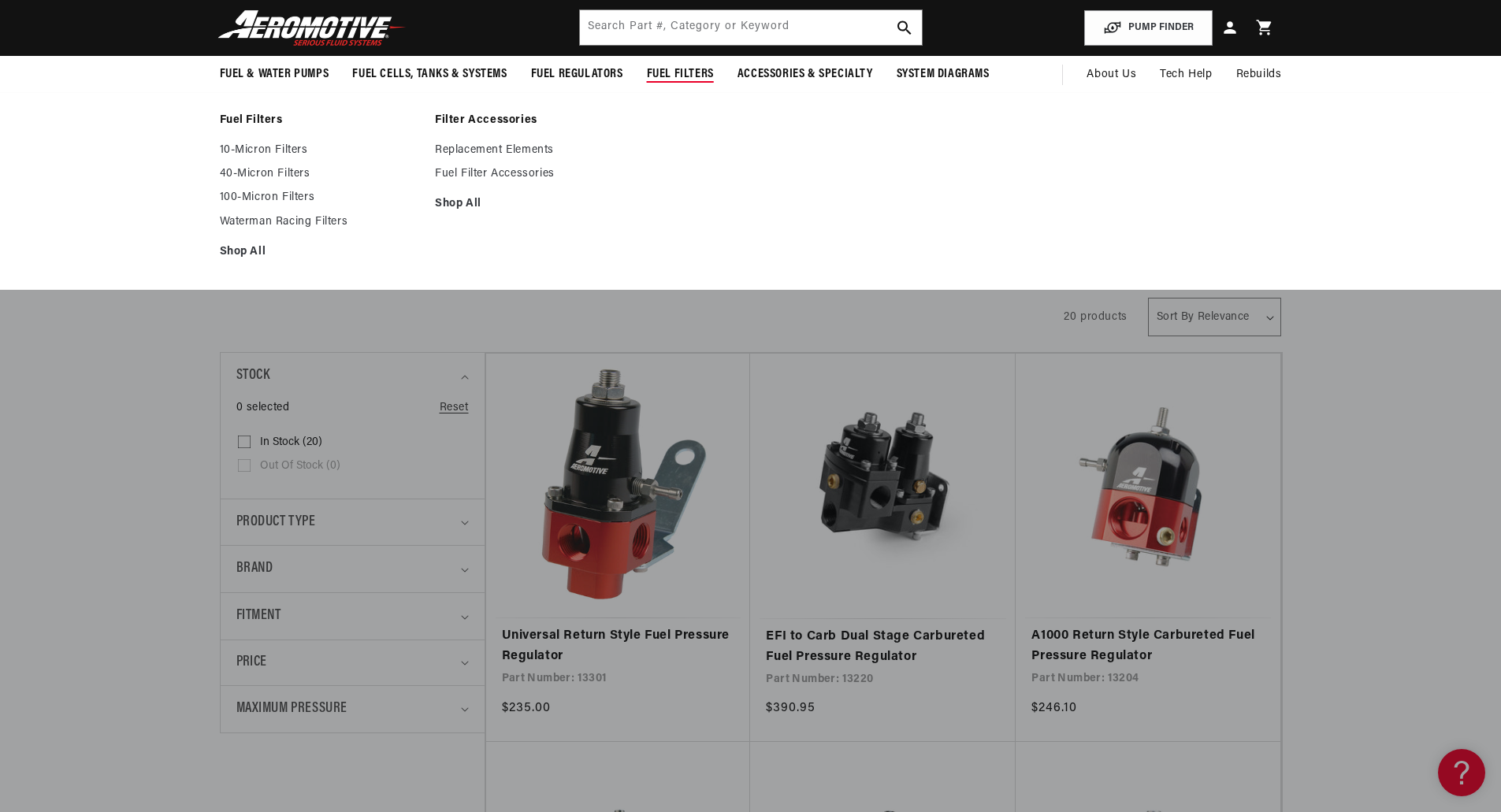
scroll to position [0, 0]
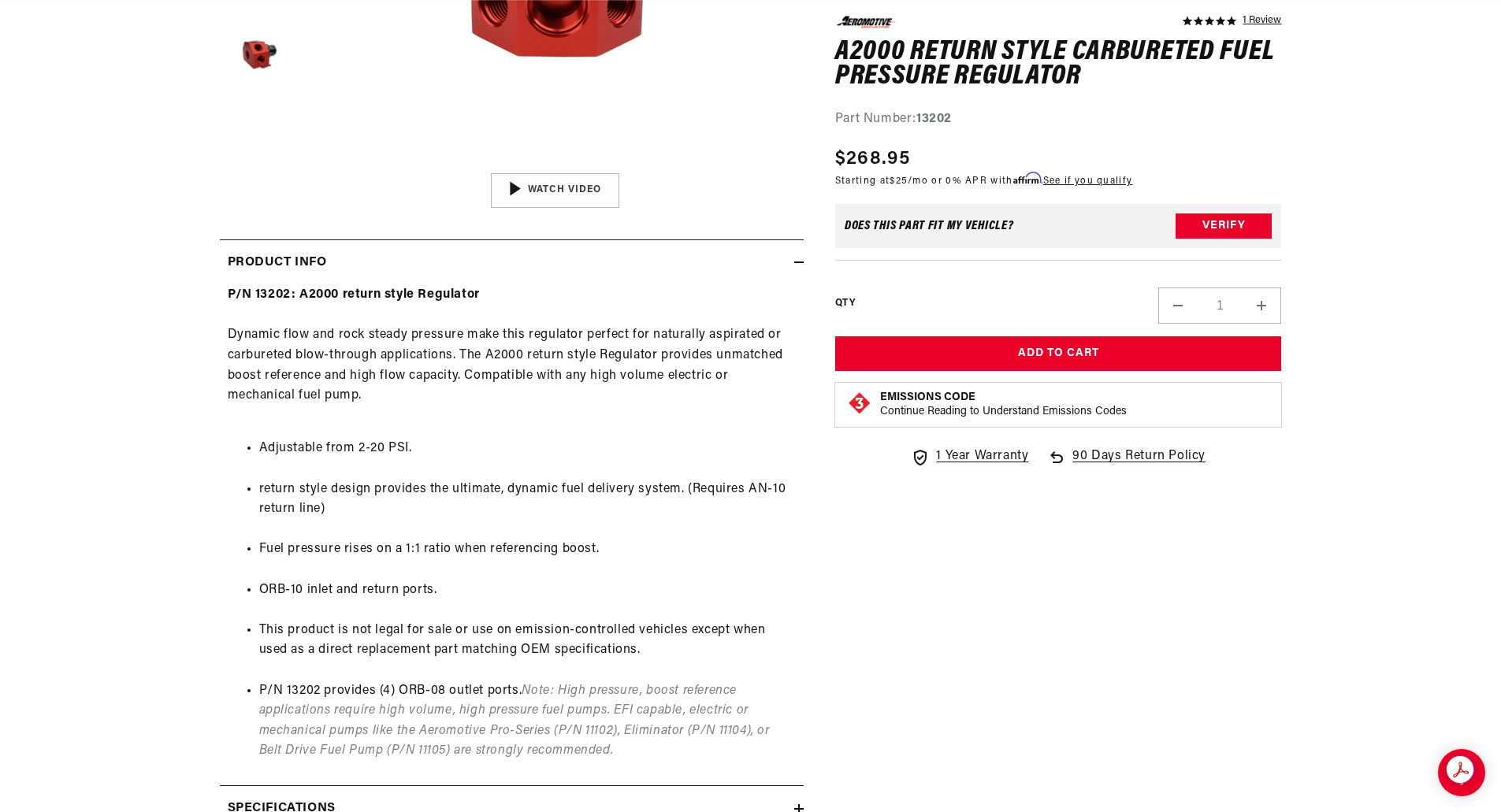
scroll to position [0, 16]
